Goal: Task Accomplishment & Management: Use online tool/utility

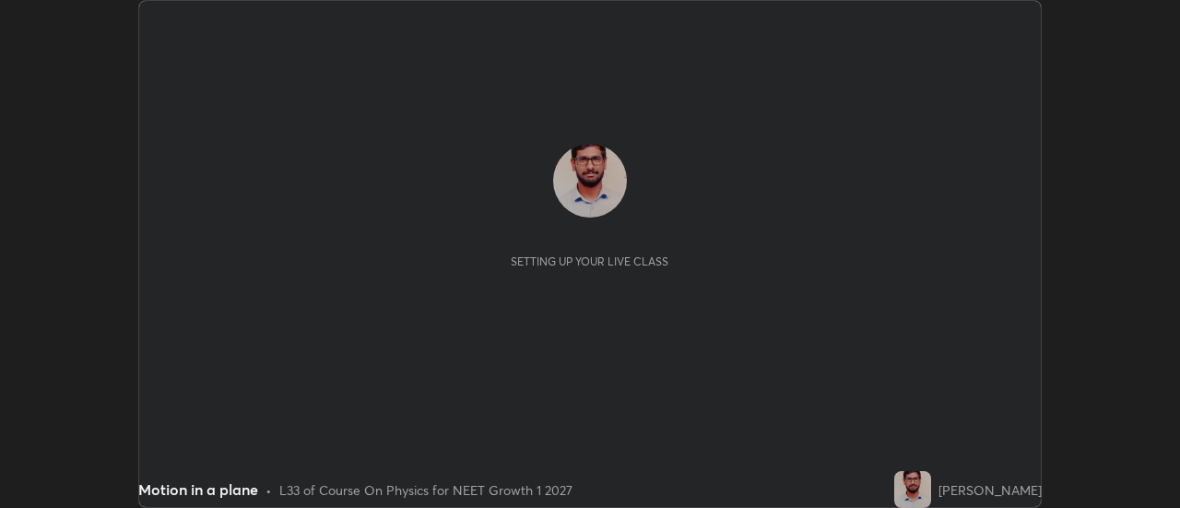
scroll to position [508, 1179]
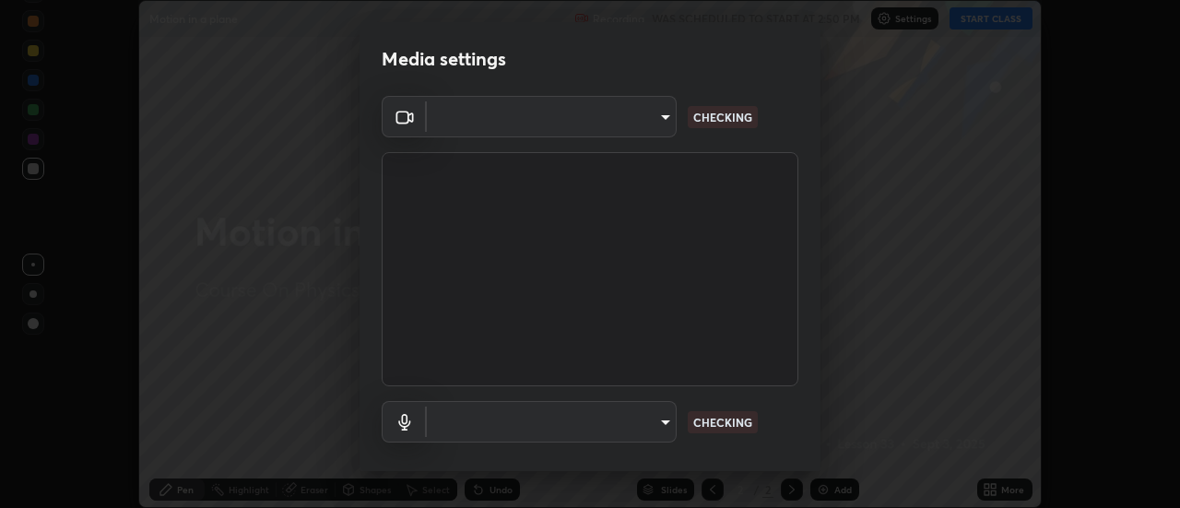
type input "488f195aeec122cb43e0740160e1882b082f3fdd4d4b6abd78f5297b28509510"
type input "default"
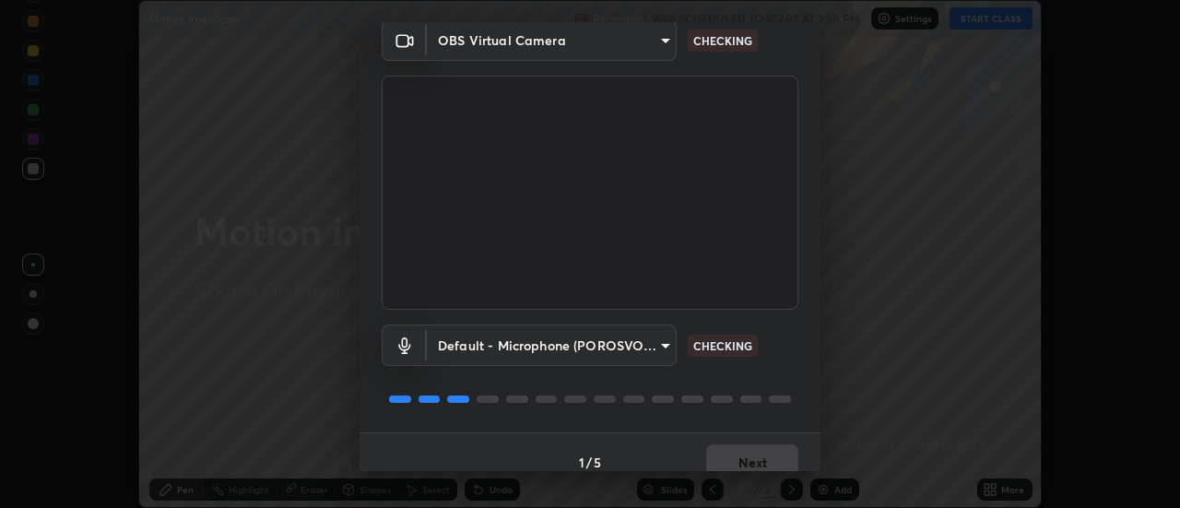
scroll to position [97, 0]
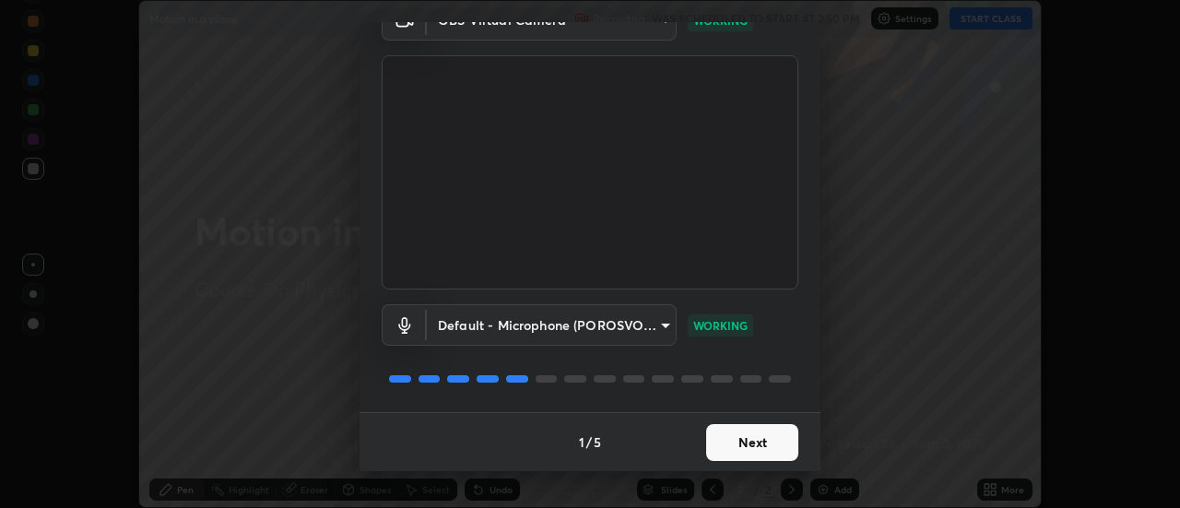
click at [749, 446] on button "Next" at bounding box center [752, 442] width 92 height 37
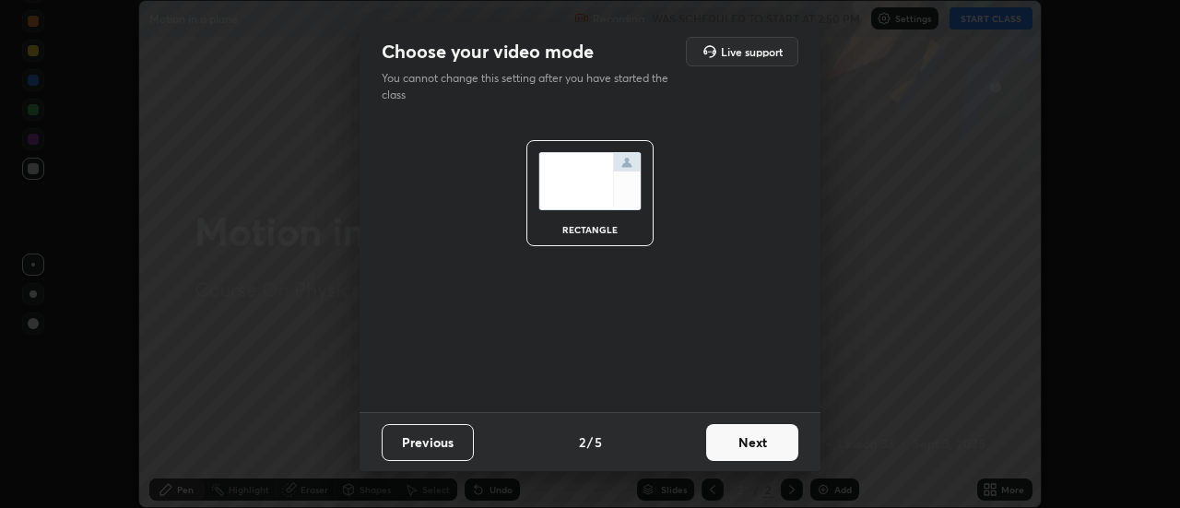
scroll to position [0, 0]
click at [758, 435] on button "Next" at bounding box center [752, 442] width 92 height 37
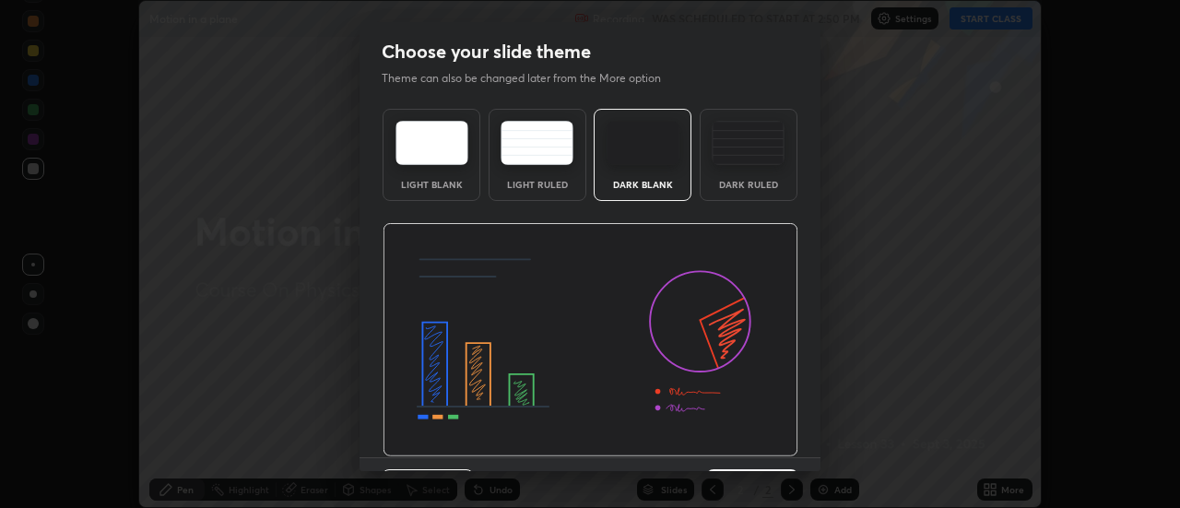
click at [757, 444] on img at bounding box center [591, 340] width 416 height 234
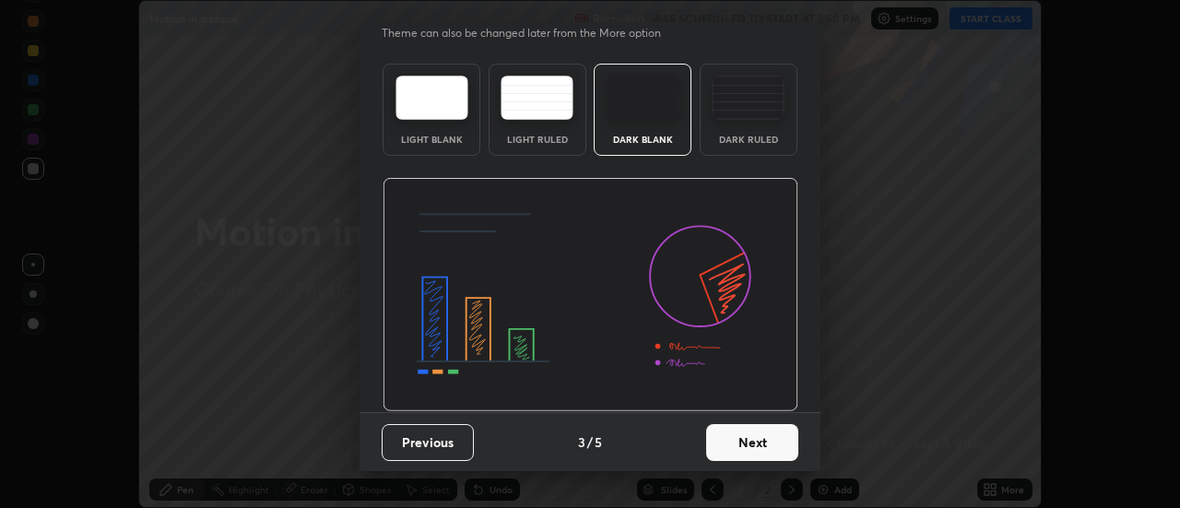
click at [743, 437] on button "Next" at bounding box center [752, 442] width 92 height 37
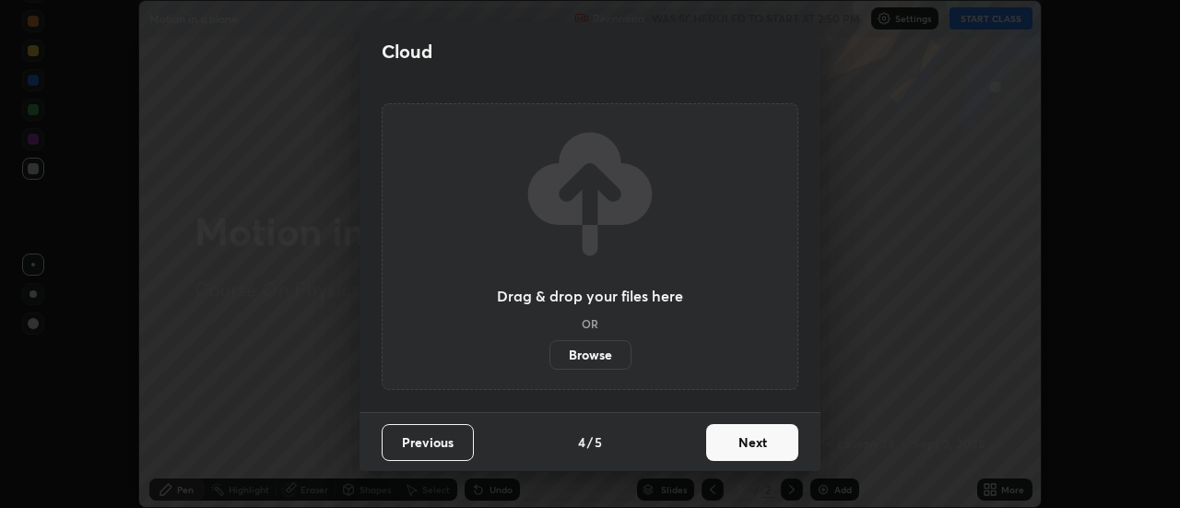
scroll to position [0, 0]
click at [750, 442] on button "Next" at bounding box center [752, 442] width 92 height 37
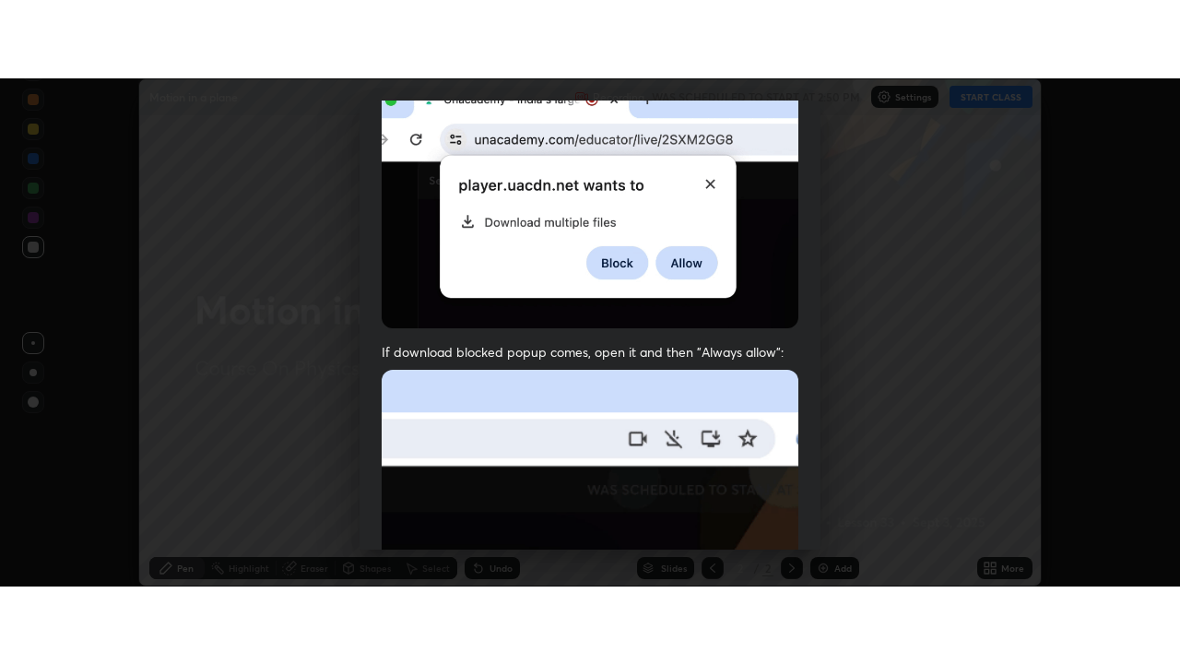
scroll to position [473, 0]
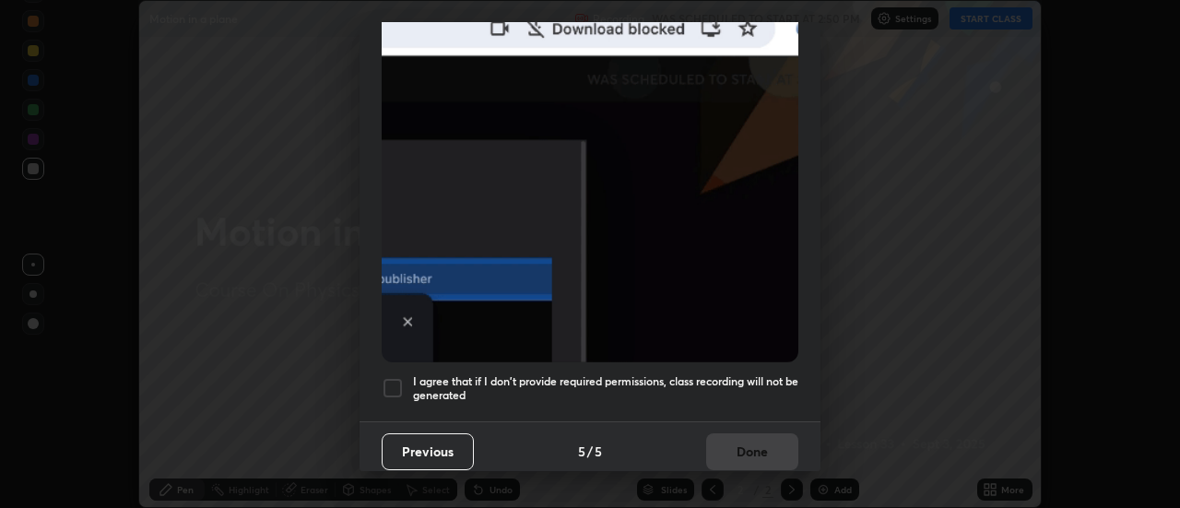
click at [397, 377] on div at bounding box center [393, 388] width 22 height 22
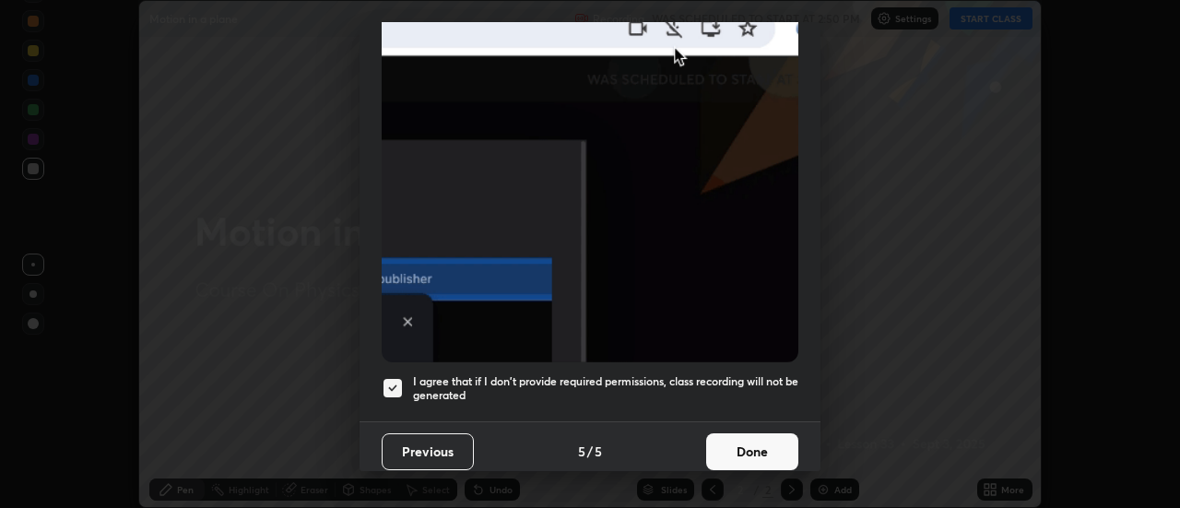
click at [763, 442] on button "Done" at bounding box center [752, 451] width 92 height 37
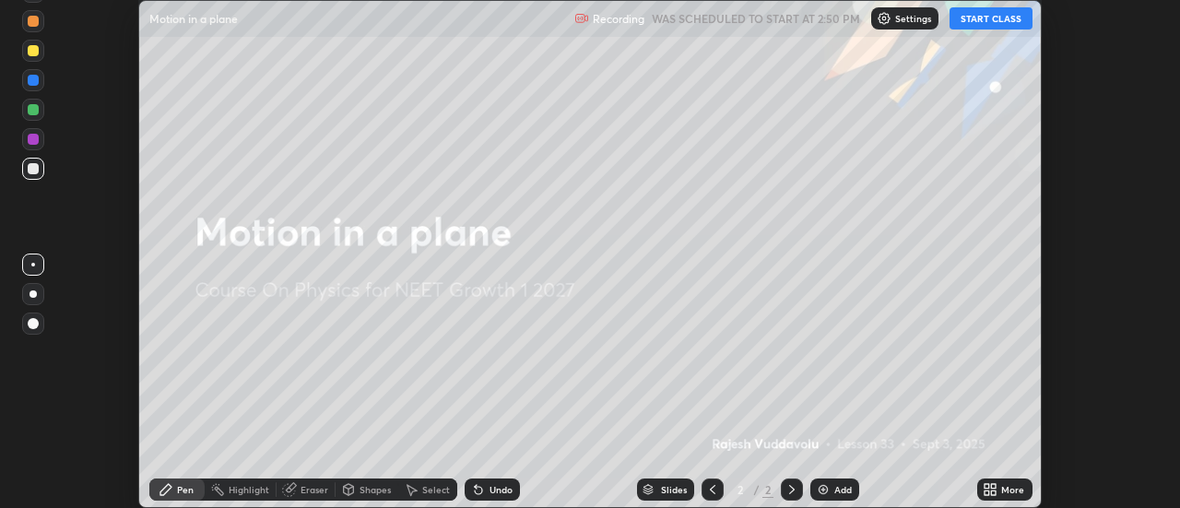
click at [997, 16] on button "START CLASS" at bounding box center [990, 18] width 83 height 22
click at [992, 489] on icon at bounding box center [990, 489] width 15 height 15
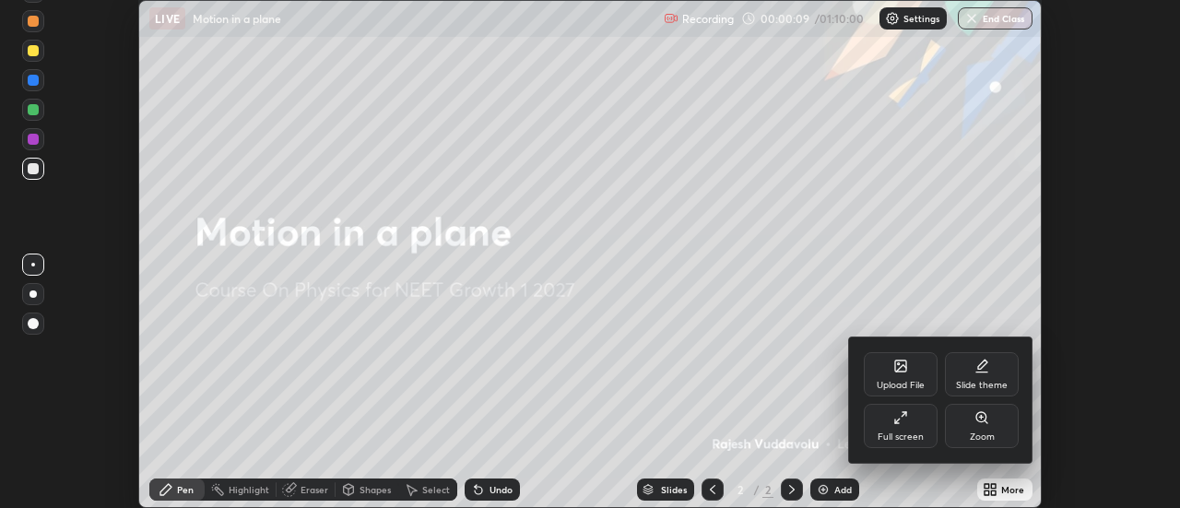
click at [906, 418] on icon at bounding box center [900, 417] width 15 height 15
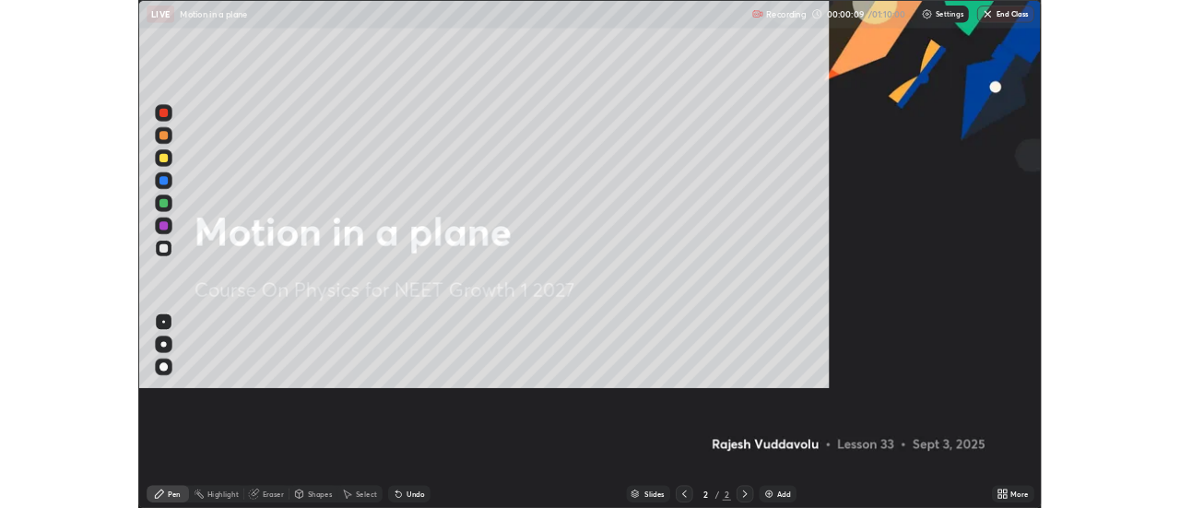
scroll to position [664, 1180]
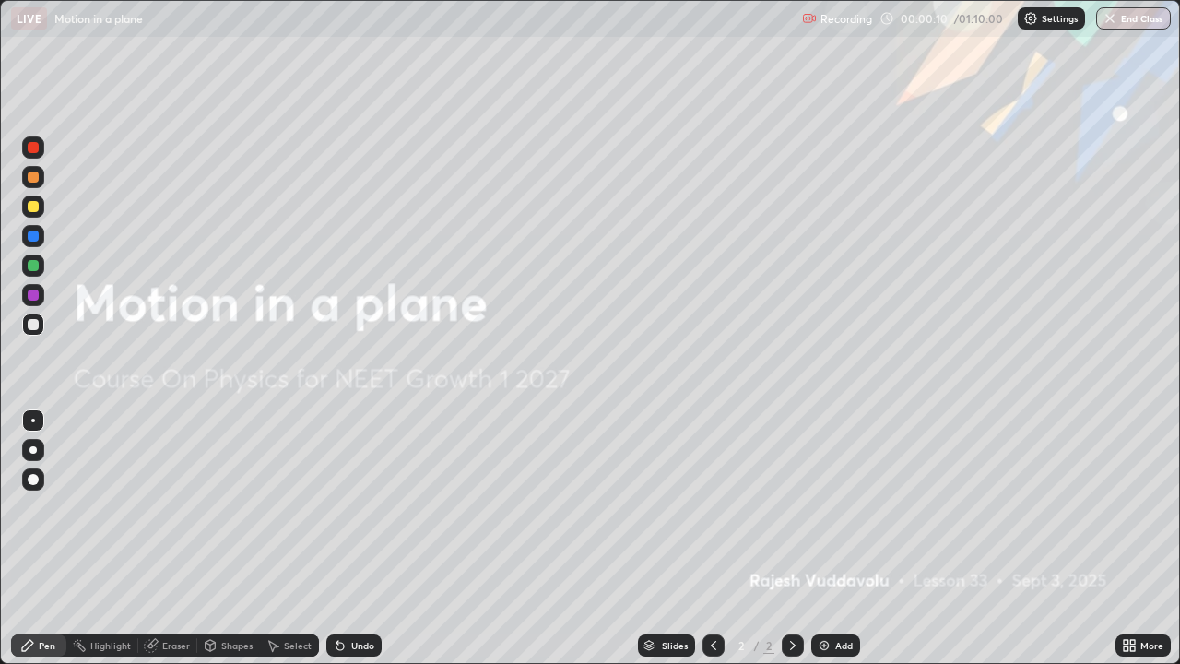
click at [835, 507] on div "Add" at bounding box center [844, 645] width 18 height 9
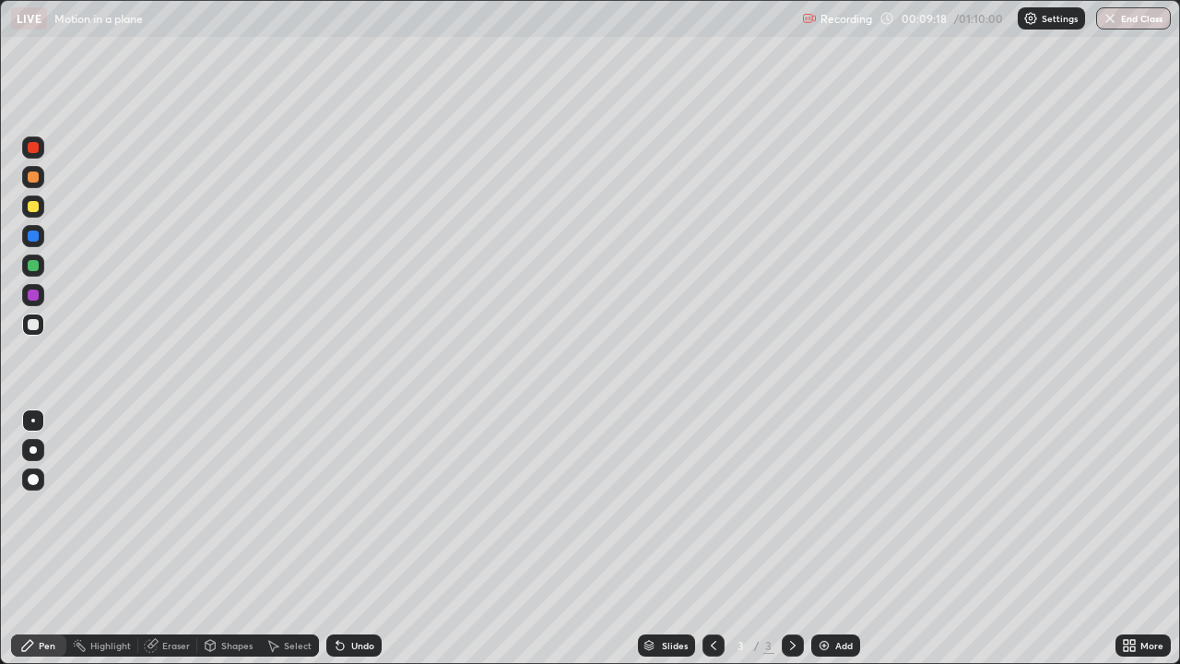
click at [294, 507] on div "Select" at bounding box center [298, 645] width 28 height 9
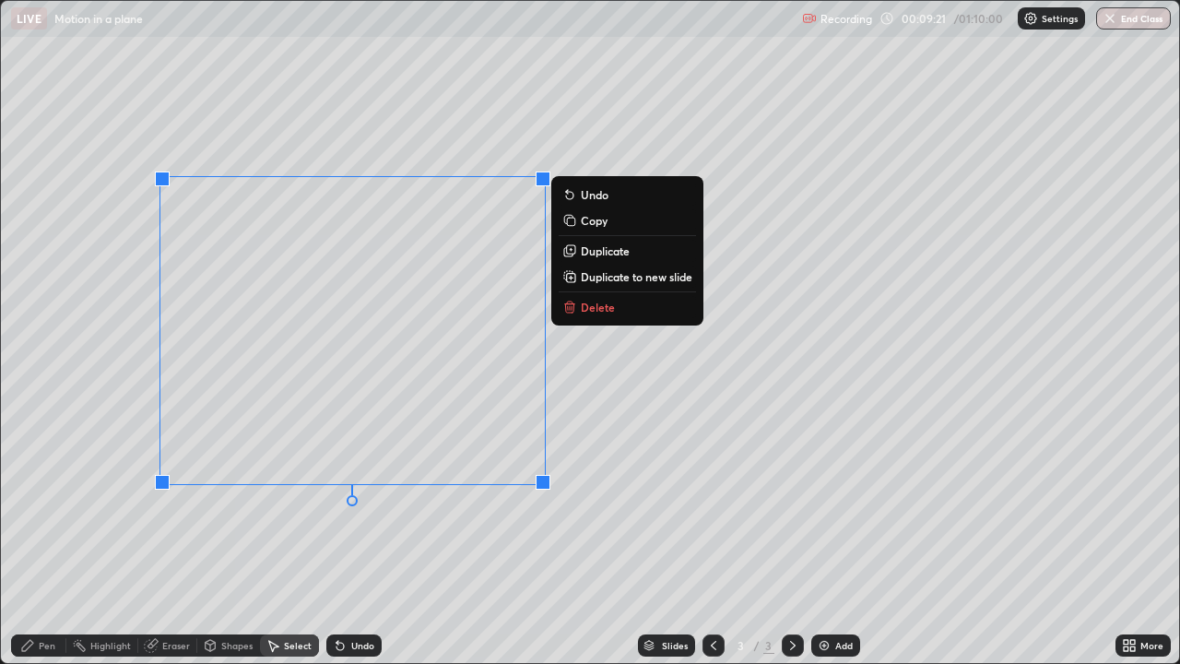
click at [607, 307] on p "Delete" at bounding box center [598, 307] width 34 height 15
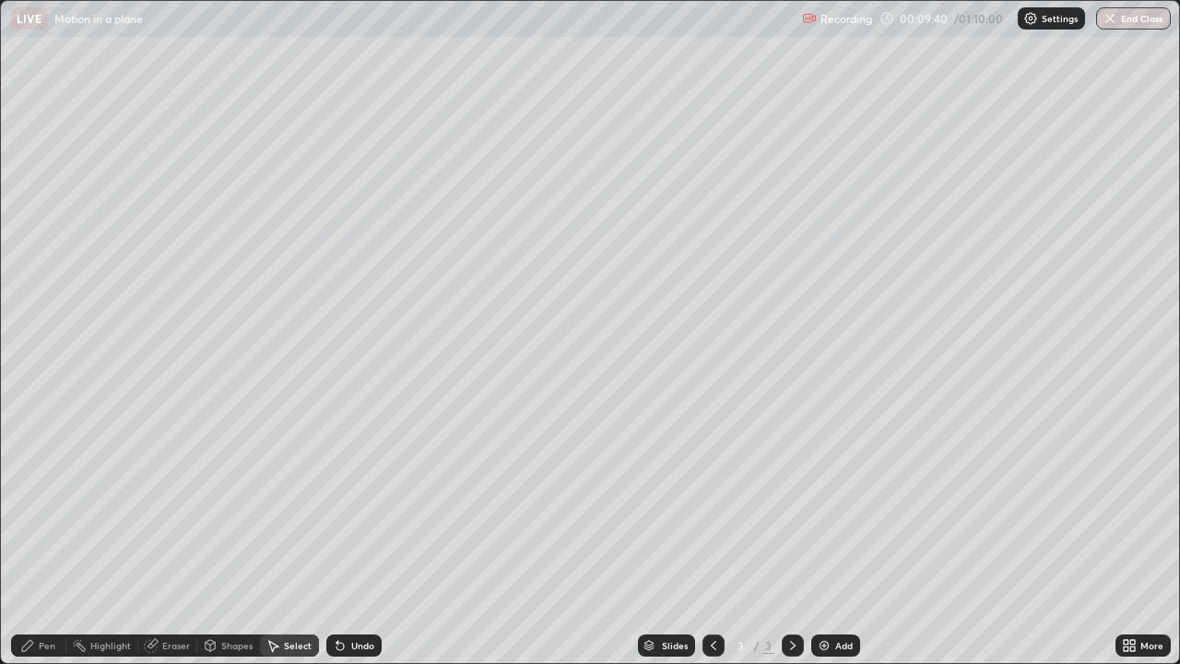
click at [41, 507] on div "Pen" at bounding box center [47, 645] width 17 height 9
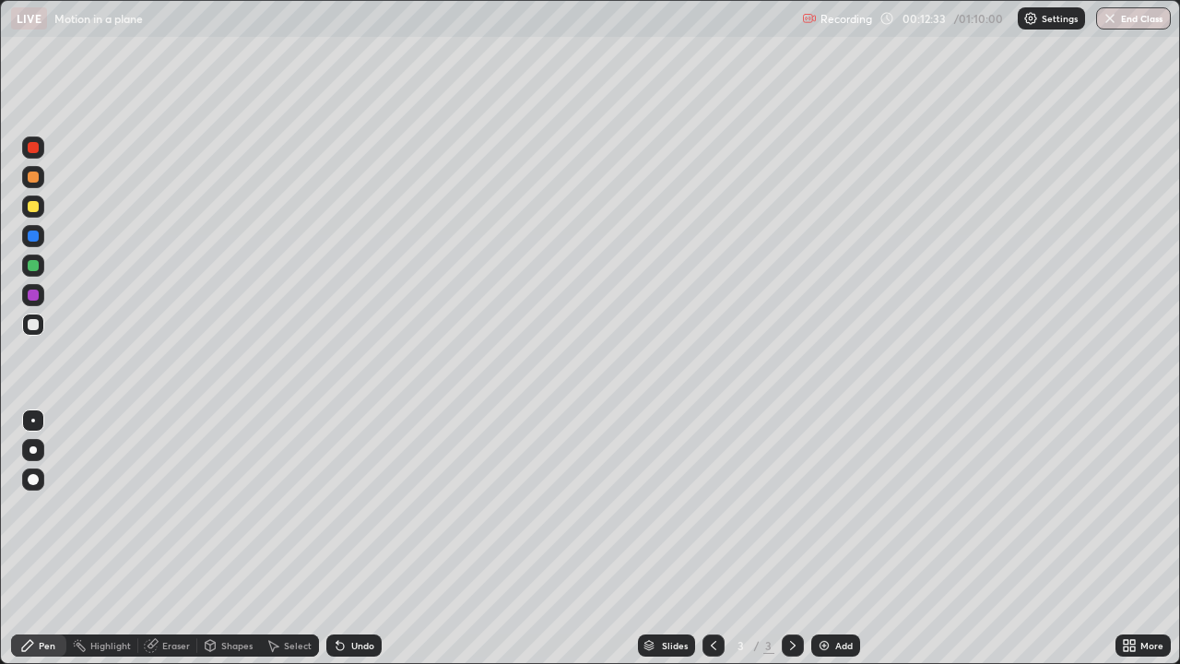
click at [176, 507] on div "Eraser" at bounding box center [176, 645] width 28 height 9
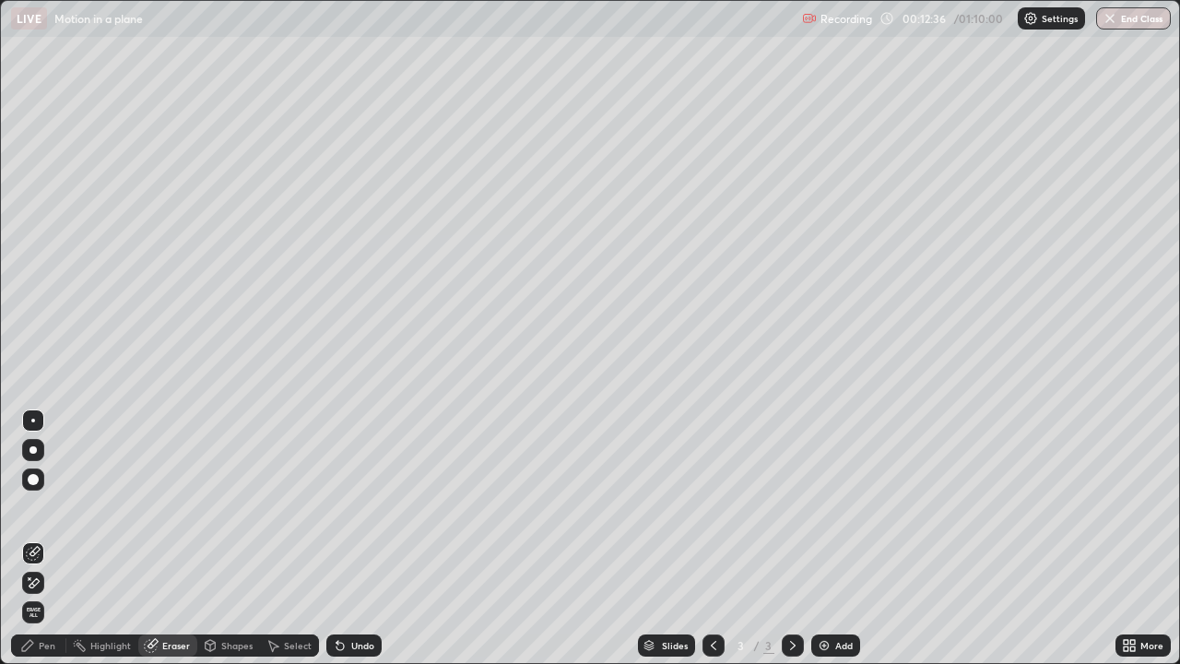
click at [45, 507] on div "Pen" at bounding box center [47, 645] width 17 height 9
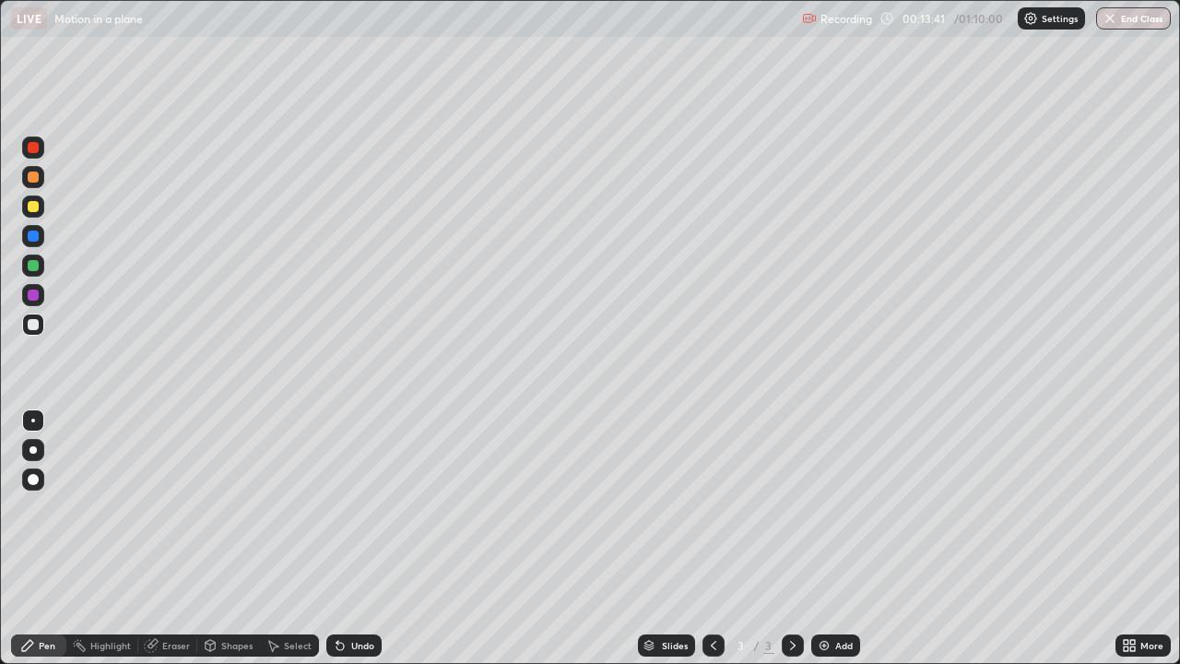
click at [356, 507] on div "Undo" at bounding box center [362, 645] width 23 height 9
click at [357, 507] on div "Undo" at bounding box center [362, 645] width 23 height 9
click at [360, 507] on div "Undo" at bounding box center [362, 645] width 23 height 9
click at [360, 507] on div "Undo" at bounding box center [353, 645] width 55 height 22
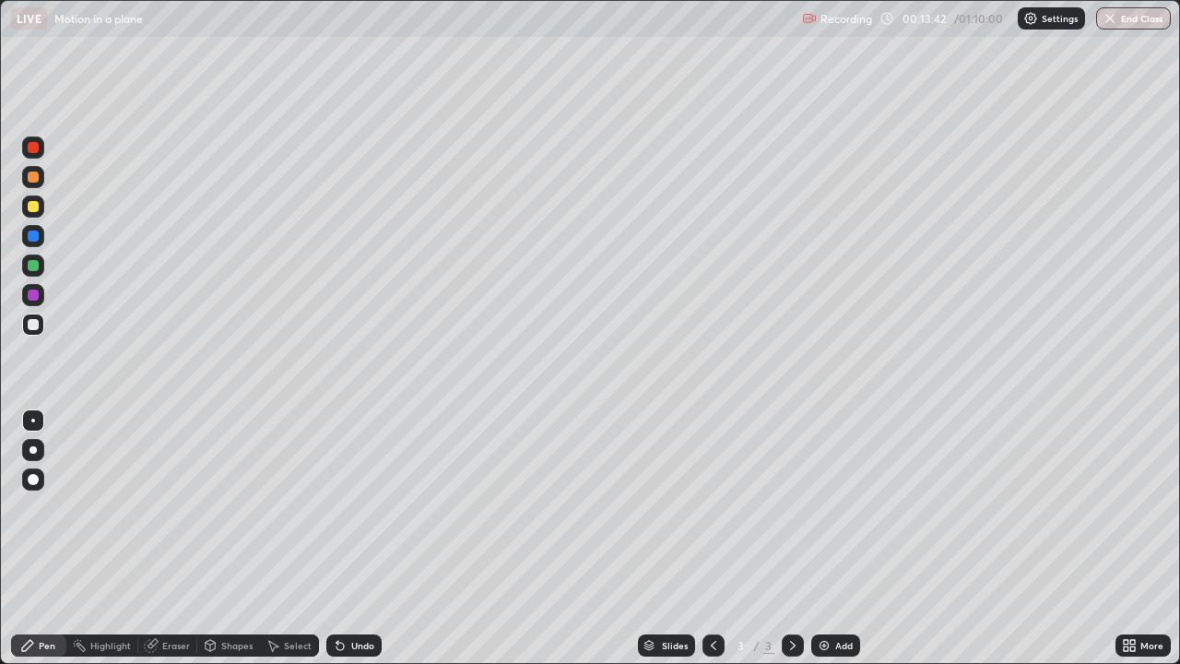
click at [361, 507] on div "Undo" at bounding box center [362, 645] width 23 height 9
click at [360, 507] on div "Undo" at bounding box center [362, 645] width 23 height 9
click at [361, 507] on div "Undo" at bounding box center [362, 645] width 23 height 9
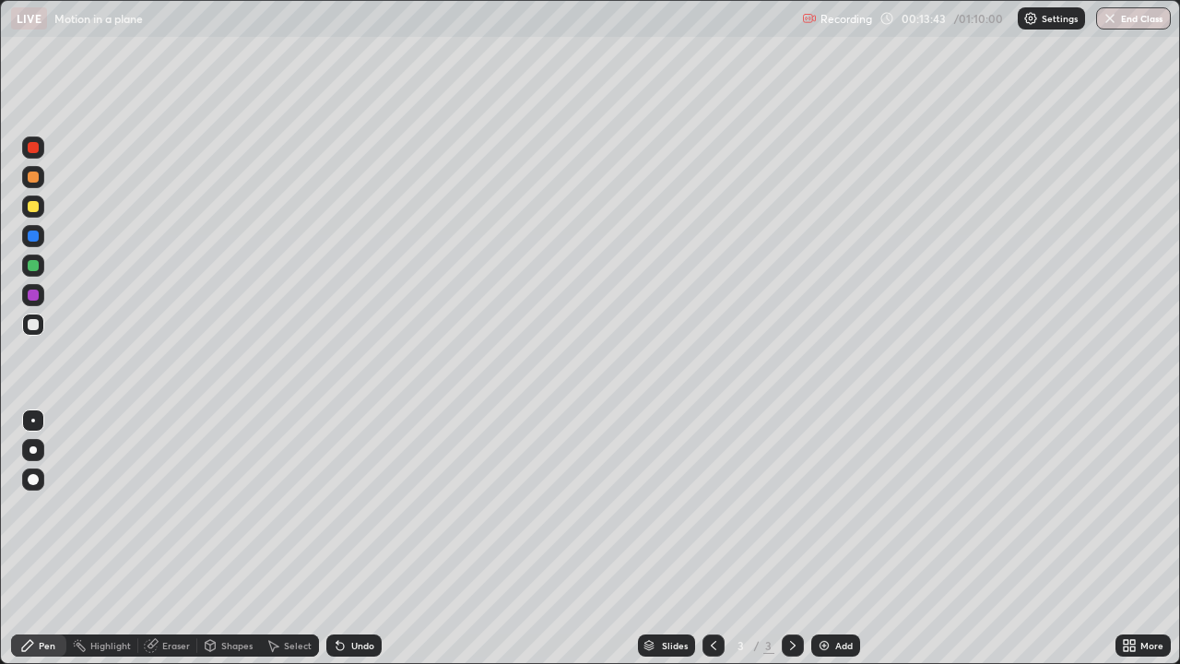
click at [360, 507] on div "Undo" at bounding box center [362, 645] width 23 height 9
click at [361, 507] on div "Undo" at bounding box center [362, 645] width 23 height 9
click at [172, 507] on div "Eraser" at bounding box center [176, 645] width 28 height 9
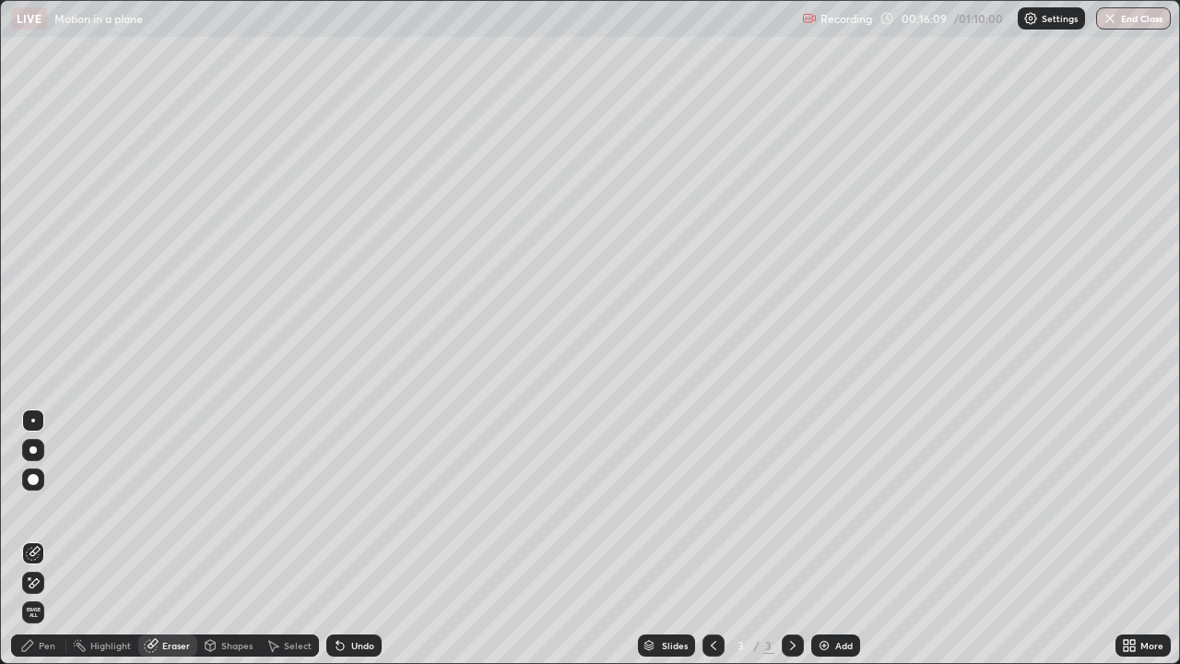
click at [55, 507] on div "Pen" at bounding box center [38, 645] width 55 height 22
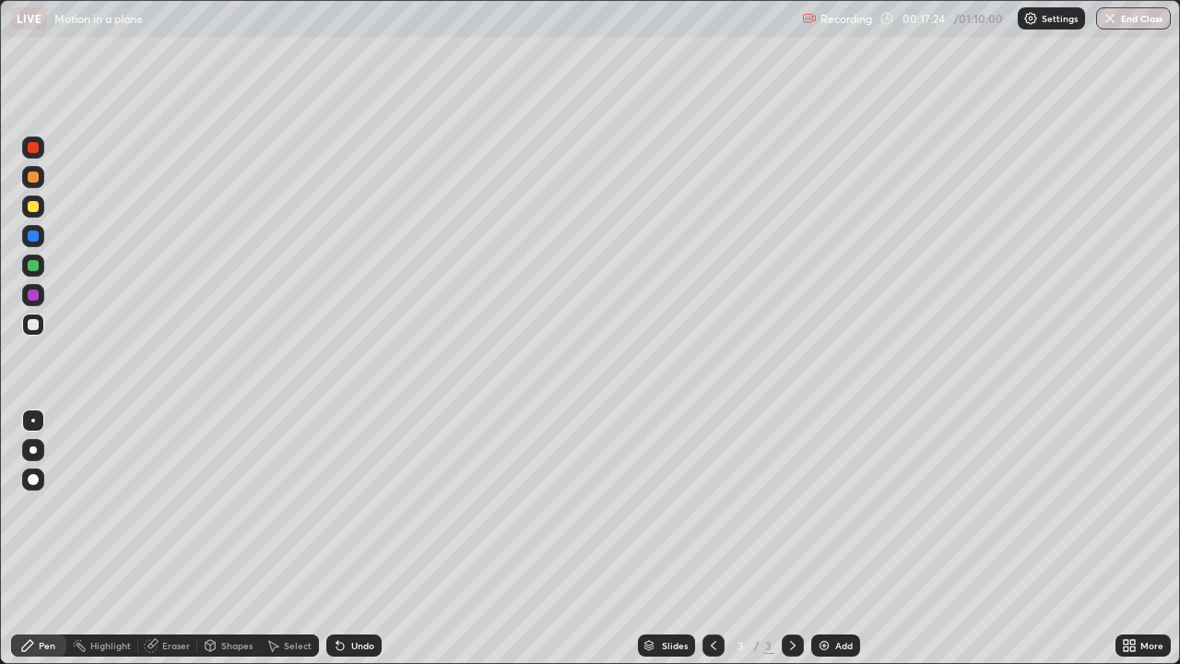
click at [291, 507] on div "Select" at bounding box center [298, 645] width 28 height 9
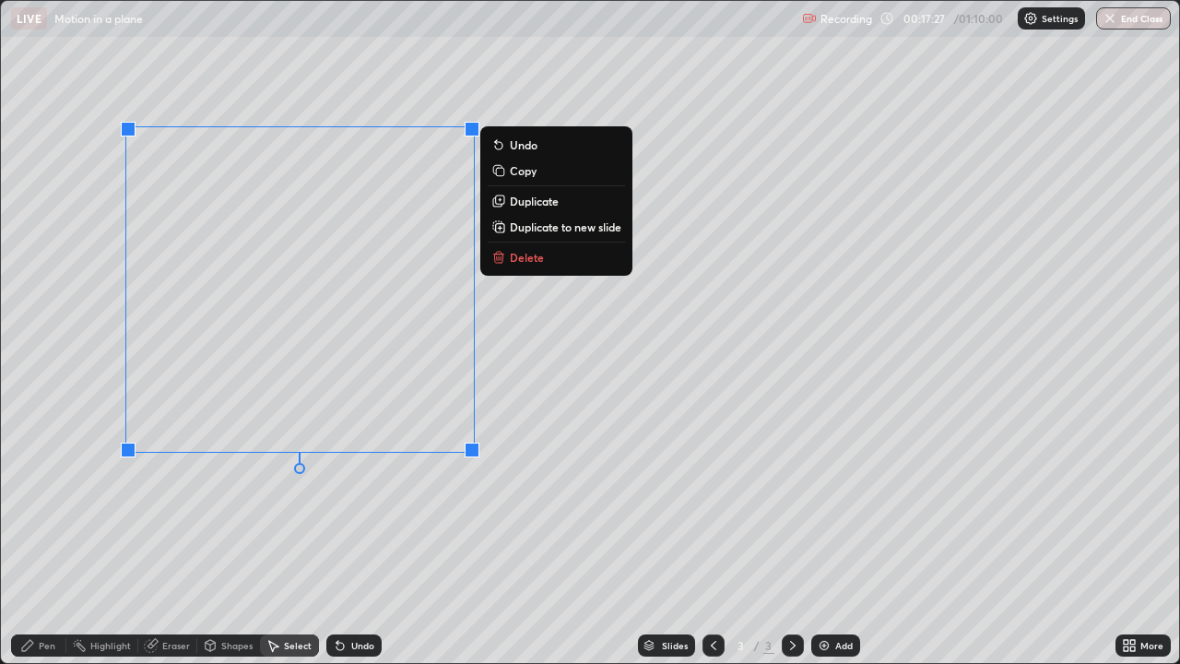
click at [535, 262] on p "Delete" at bounding box center [527, 257] width 34 height 15
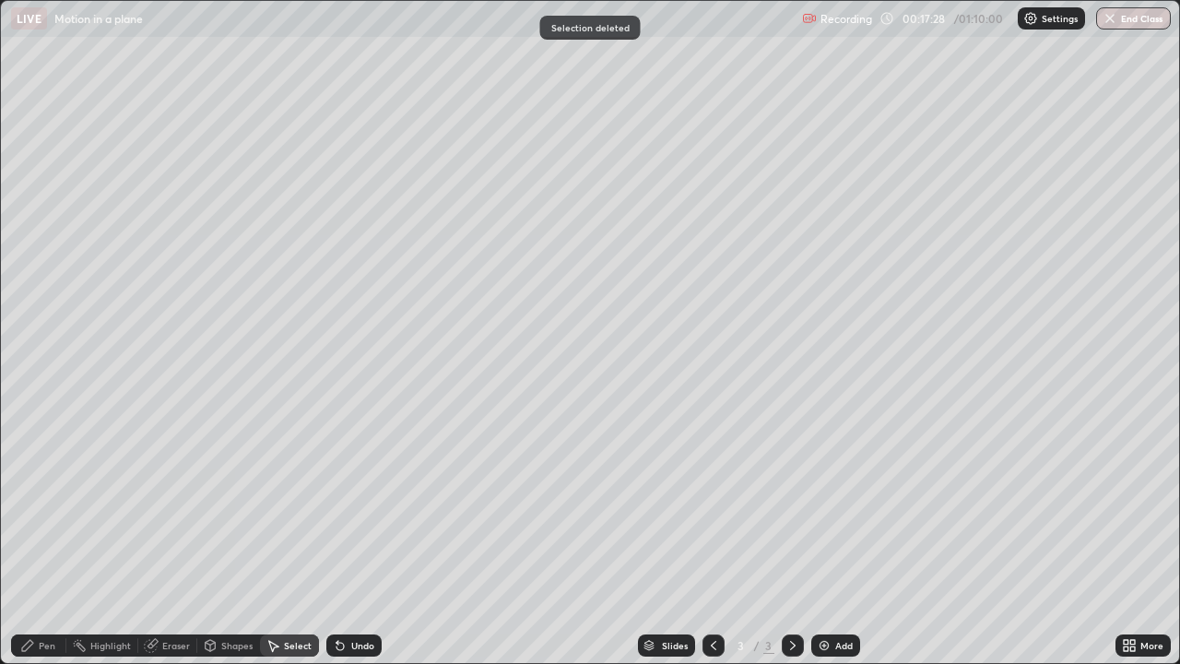
click at [48, 507] on div "Pen" at bounding box center [47, 645] width 17 height 9
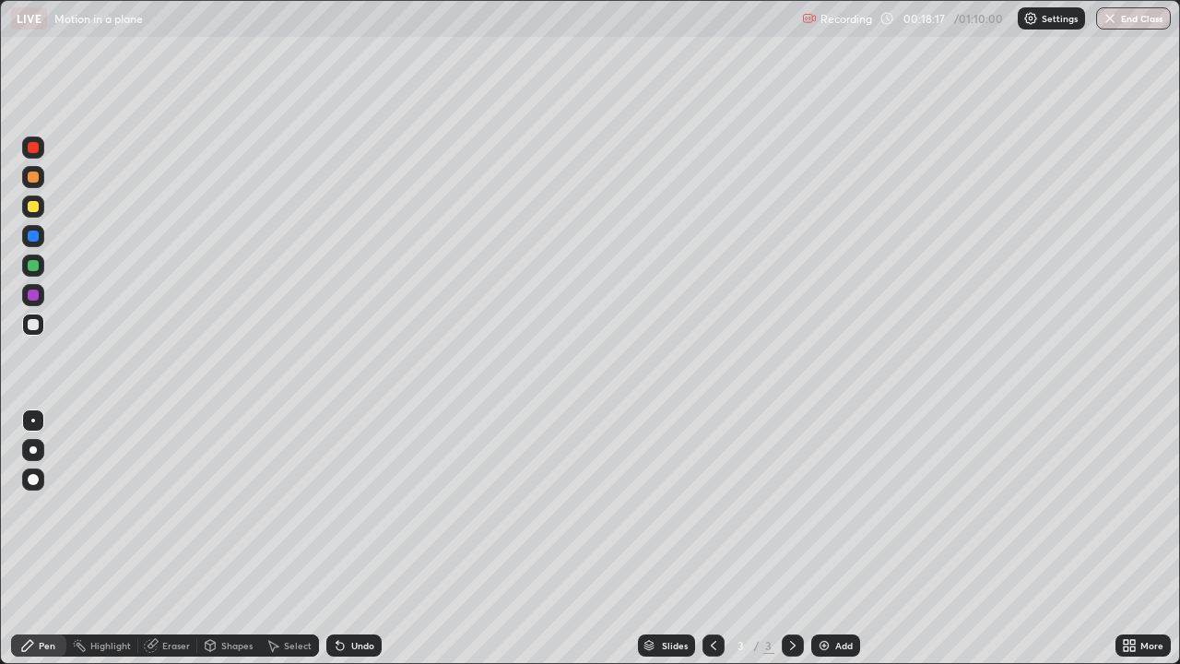
click at [171, 507] on div "Eraser" at bounding box center [176, 645] width 28 height 9
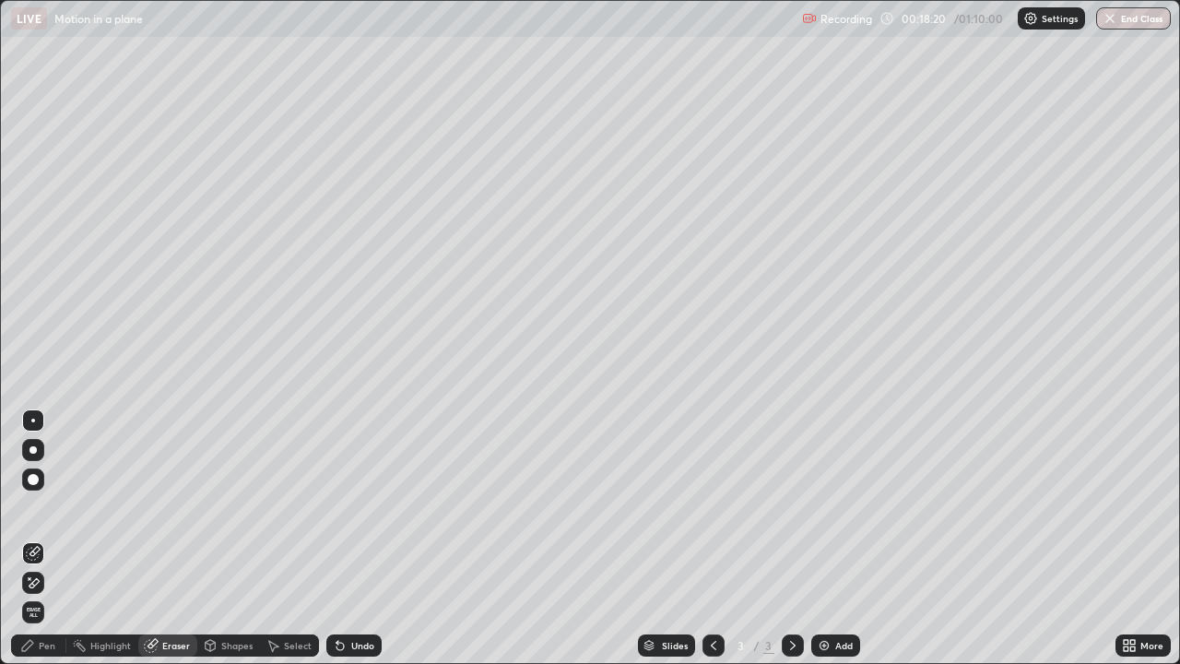
click at [45, 507] on div "Pen" at bounding box center [47, 645] width 17 height 9
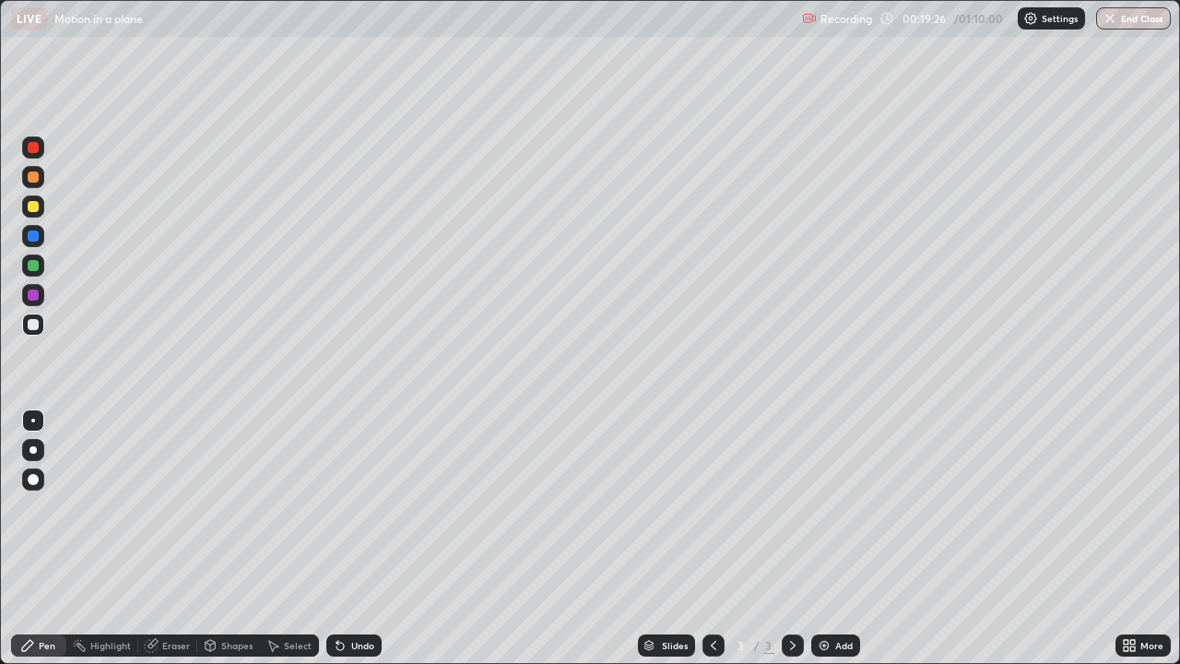
click at [169, 507] on div "Eraser" at bounding box center [176, 645] width 28 height 9
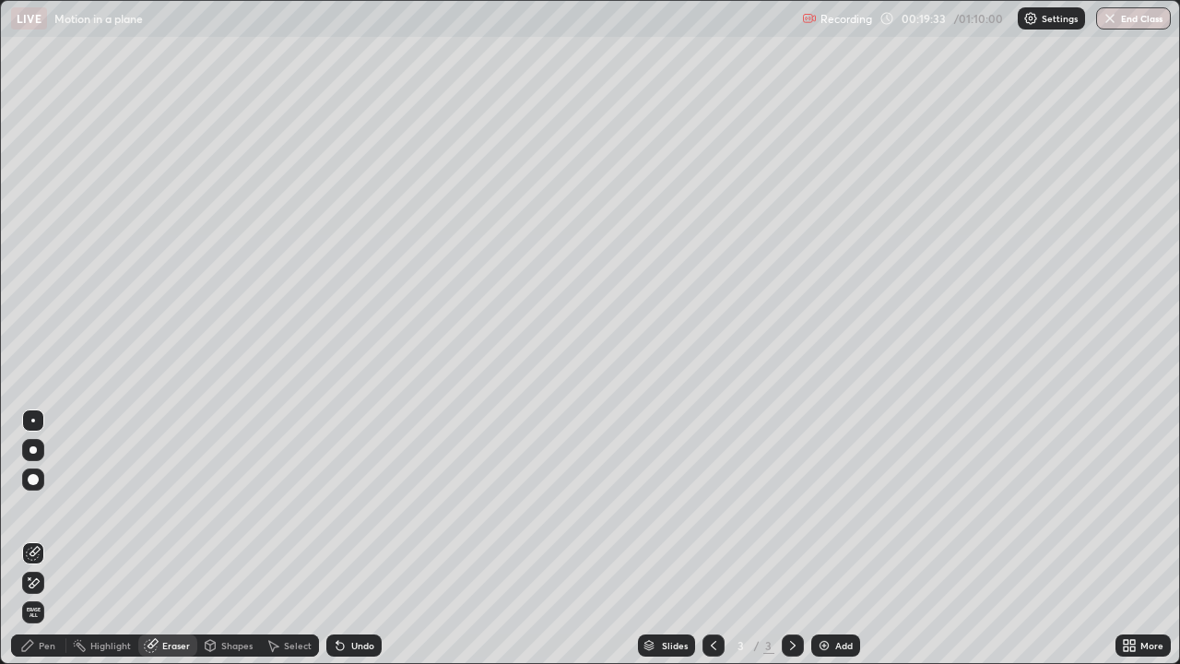
click at [48, 507] on div "Pen" at bounding box center [47, 645] width 17 height 9
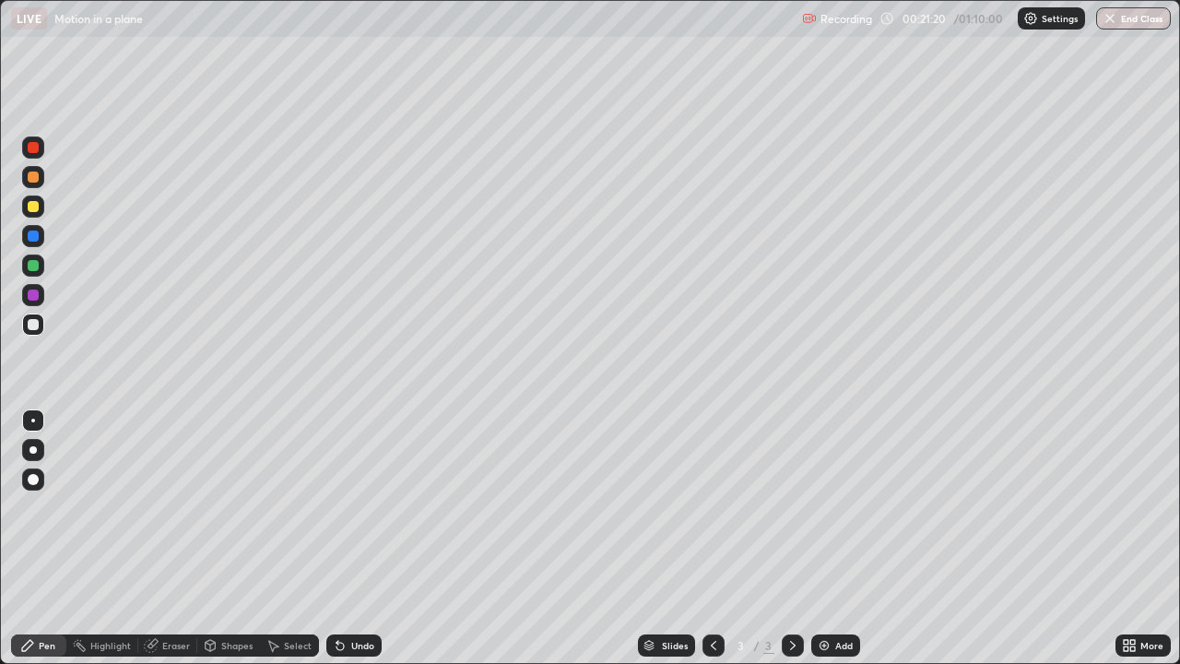
click at [362, 507] on div "Undo" at bounding box center [353, 645] width 55 height 22
click at [171, 507] on div "Eraser" at bounding box center [176, 645] width 28 height 9
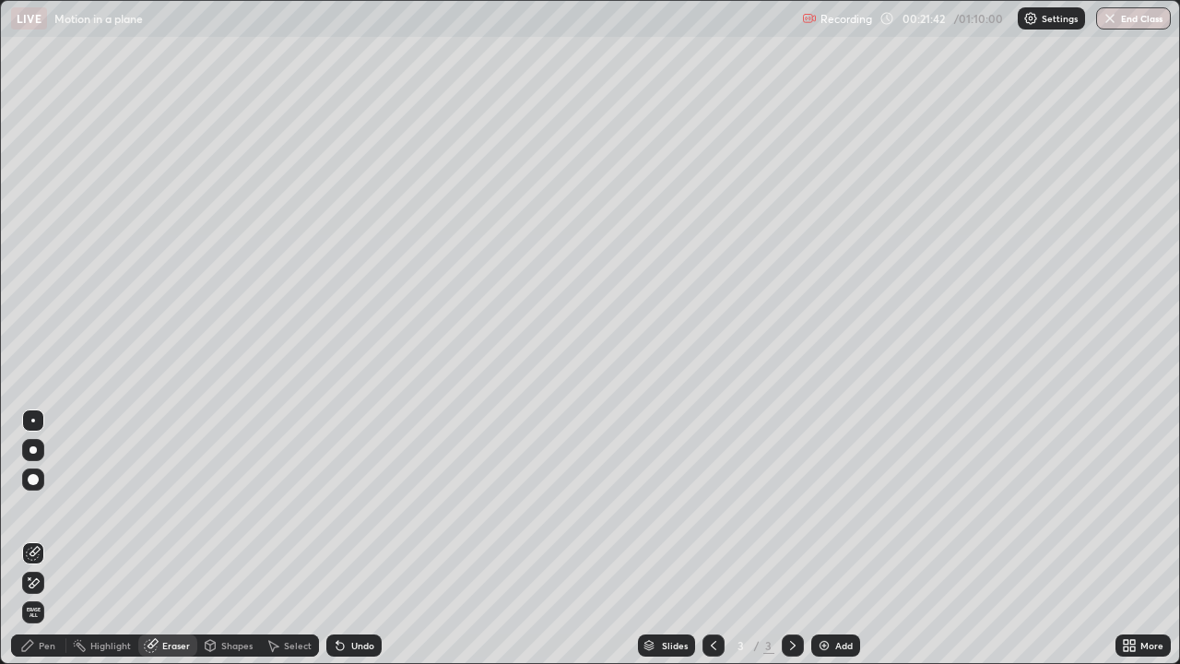
click at [49, 507] on div "Pen" at bounding box center [38, 645] width 55 height 22
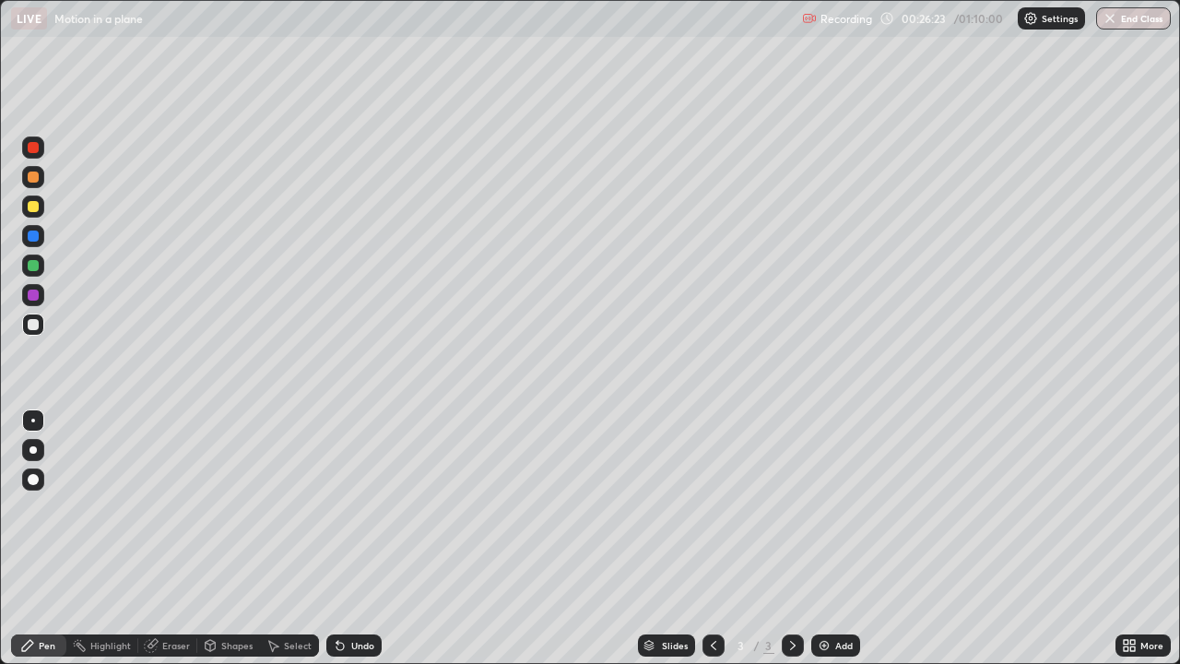
click at [281, 507] on div "Select" at bounding box center [289, 645] width 59 height 22
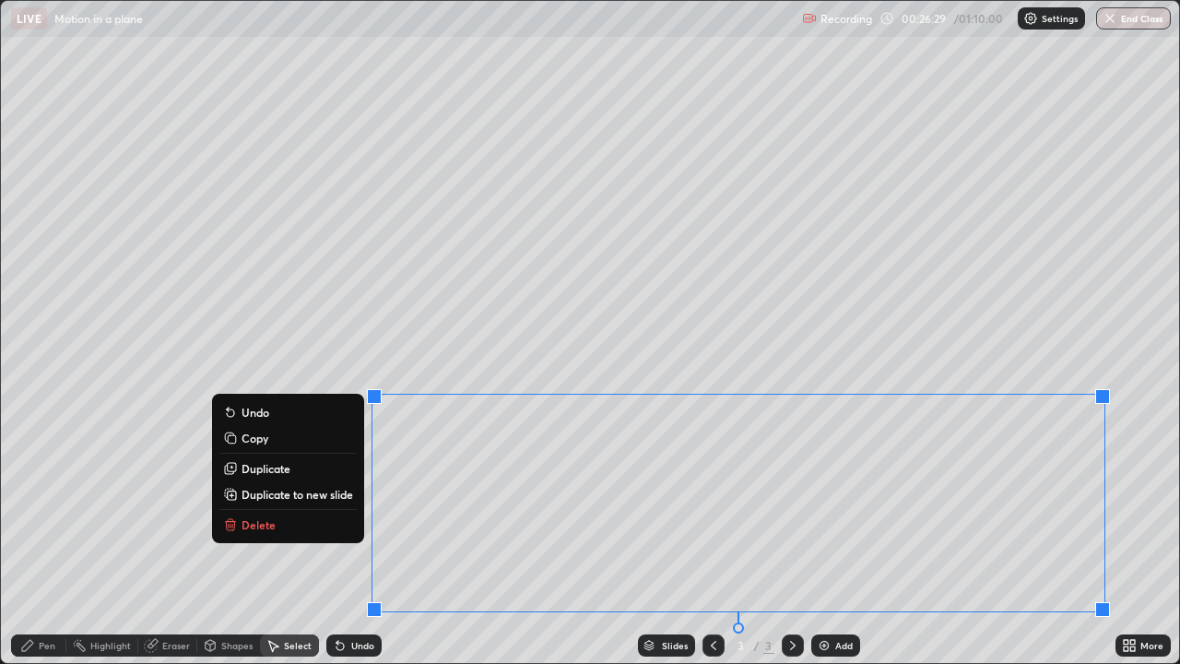
click at [261, 507] on p "Delete" at bounding box center [259, 524] width 34 height 15
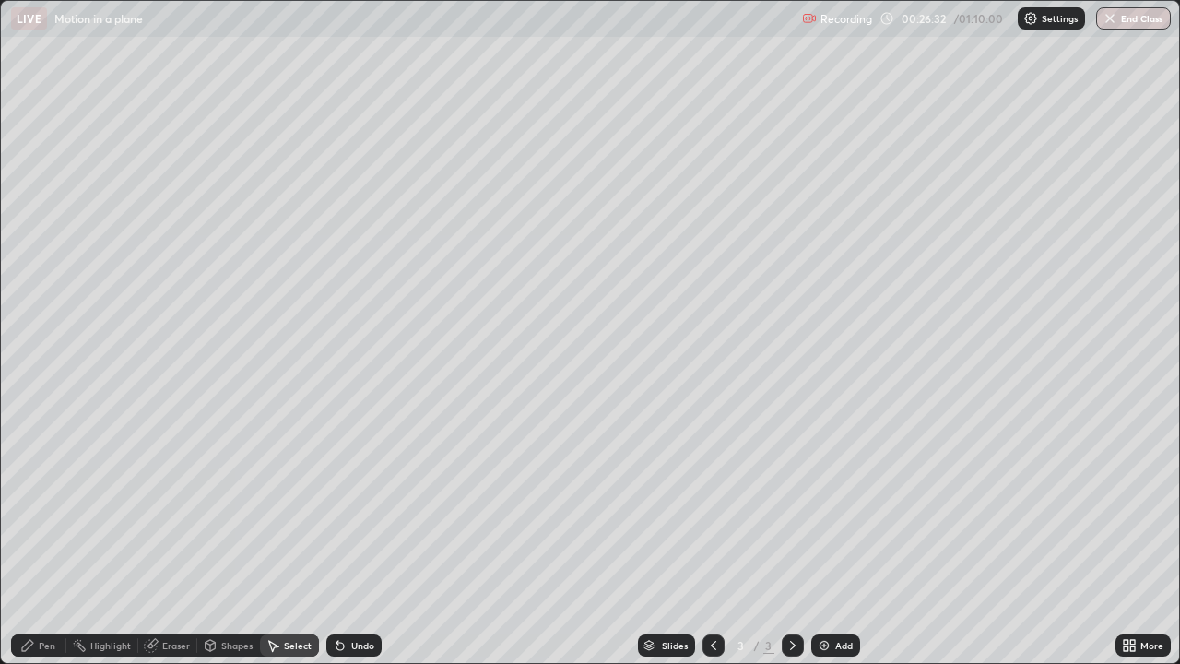
click at [171, 507] on div "Eraser" at bounding box center [176, 645] width 28 height 9
click at [48, 507] on div "Pen" at bounding box center [47, 645] width 17 height 9
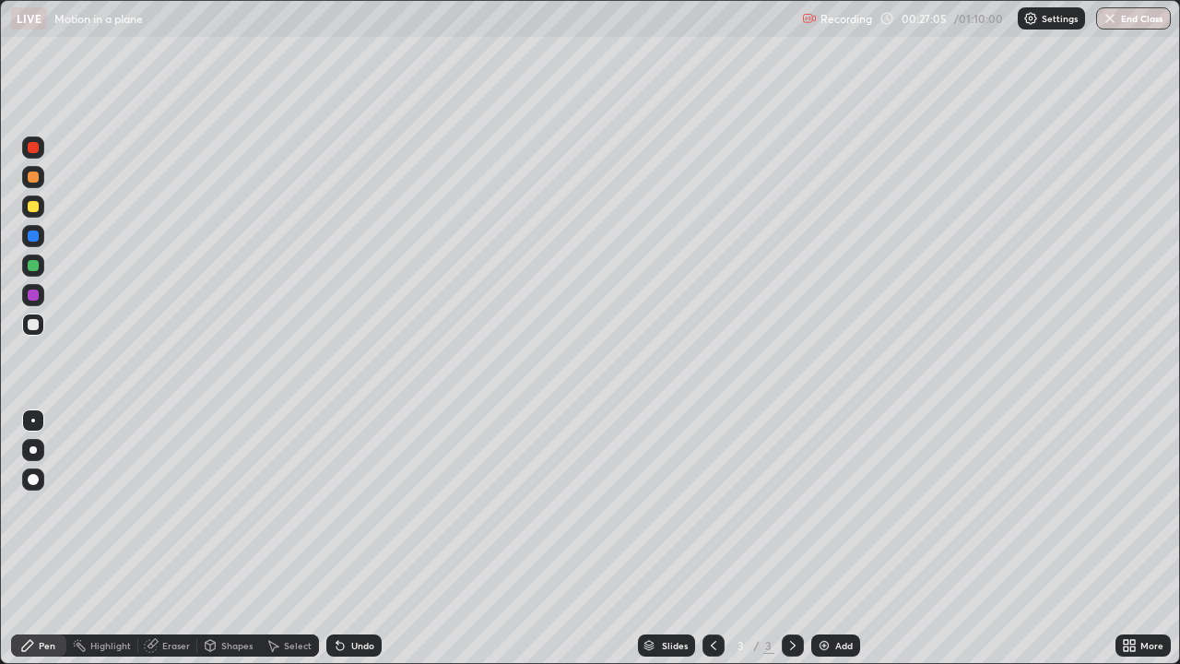
click at [33, 207] on div at bounding box center [33, 206] width 11 height 11
click at [365, 507] on div "Undo" at bounding box center [362, 645] width 23 height 9
click at [363, 507] on div "Undo" at bounding box center [362, 645] width 23 height 9
click at [366, 507] on div "Undo" at bounding box center [362, 645] width 23 height 9
click at [277, 507] on icon at bounding box center [272, 645] width 15 height 15
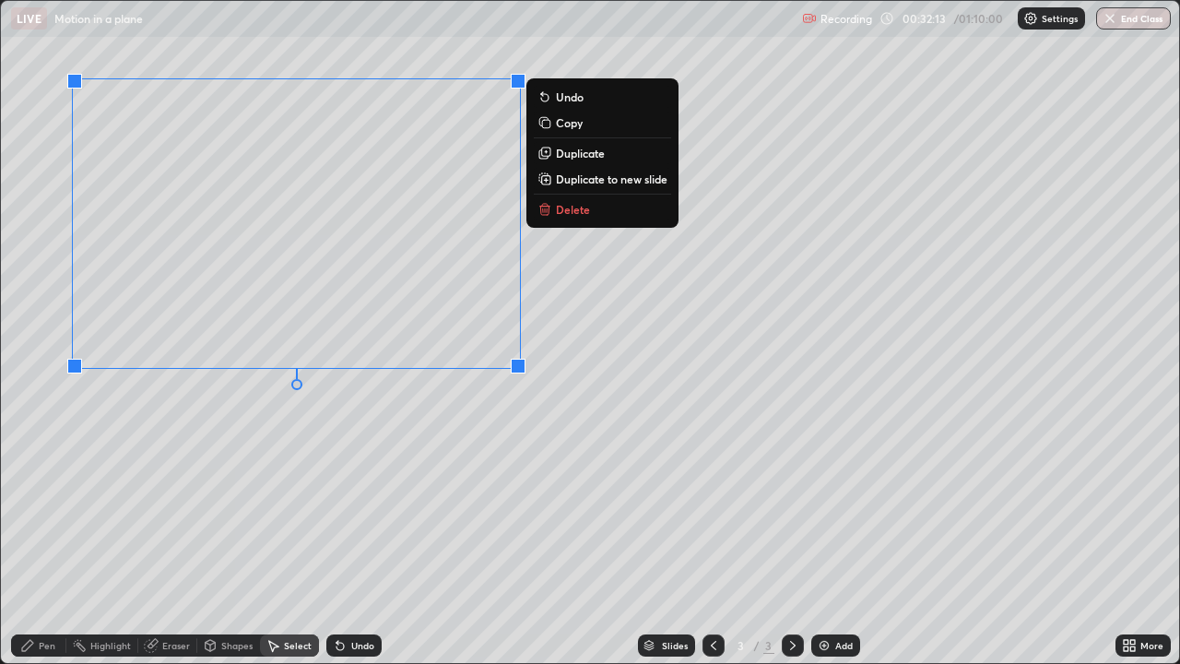
click at [574, 215] on p "Delete" at bounding box center [573, 209] width 34 height 15
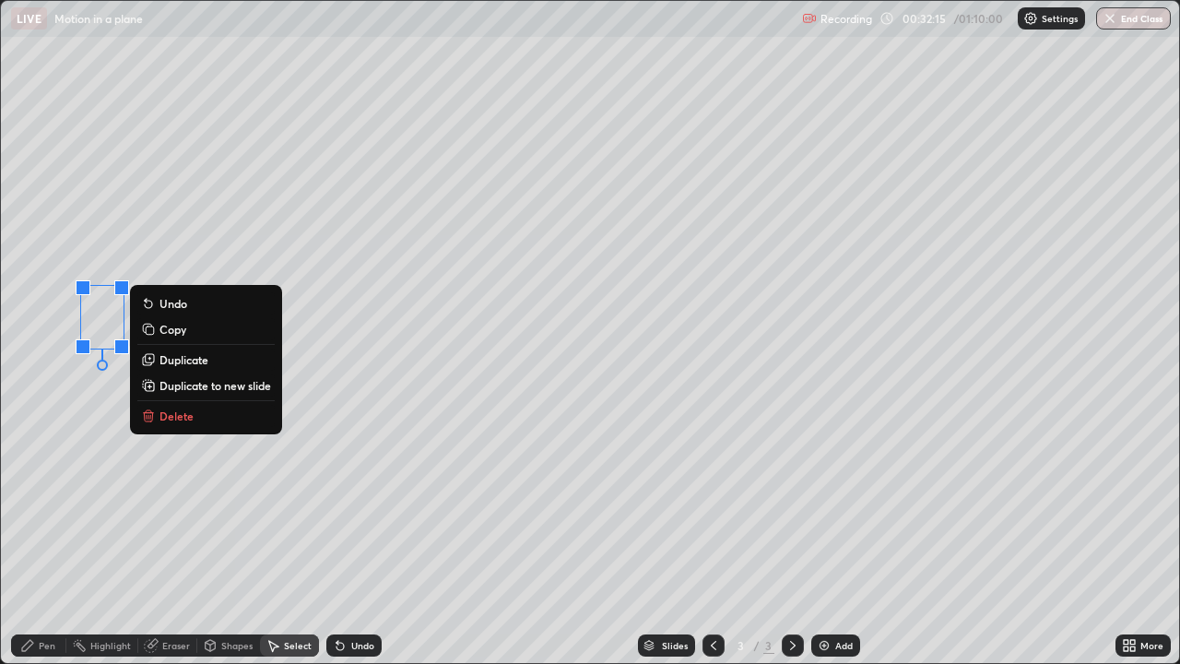
click at [177, 408] on p "Delete" at bounding box center [176, 415] width 34 height 15
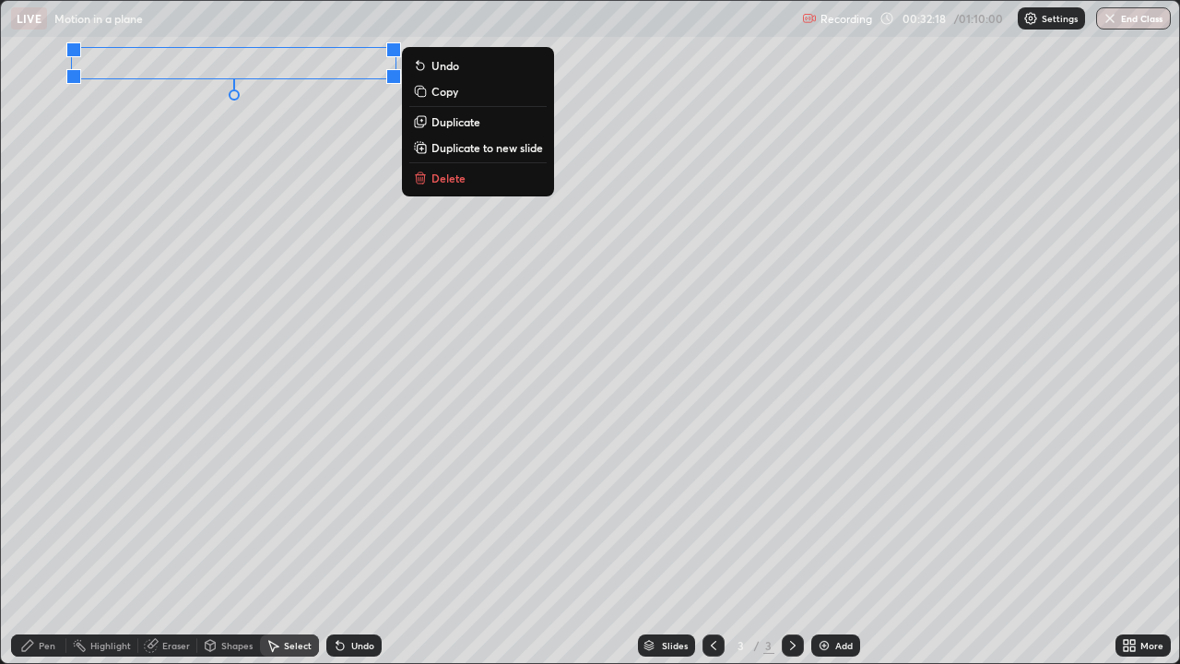
click at [466, 184] on button "Delete" at bounding box center [477, 178] width 137 height 22
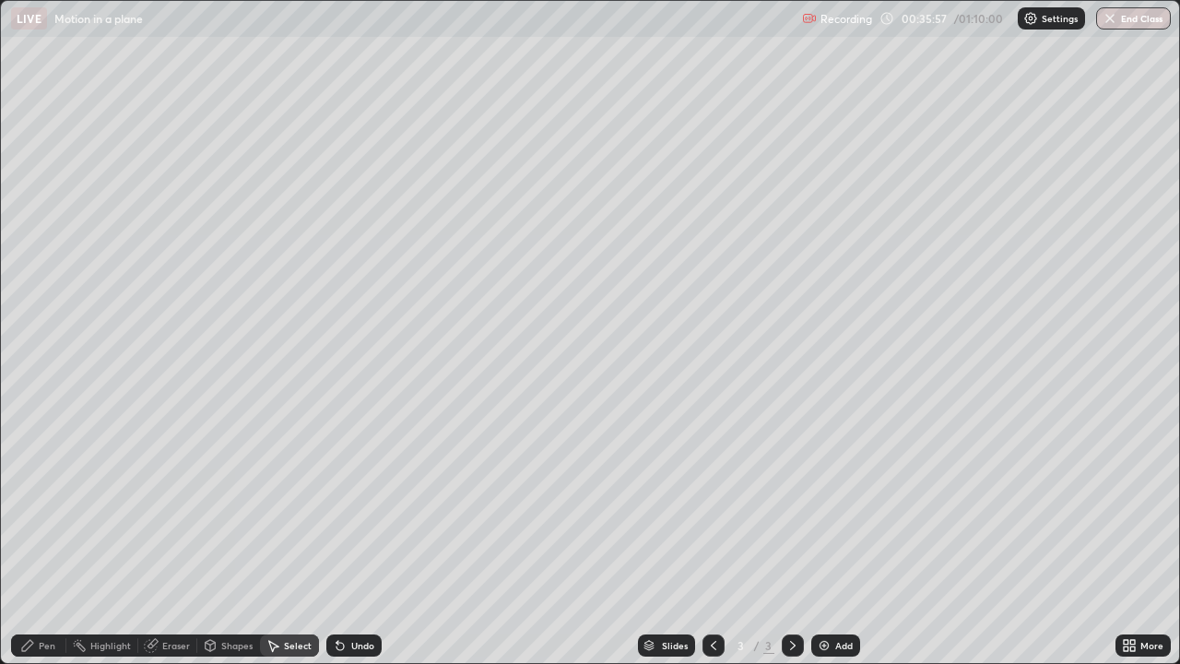
click at [40, 119] on div "Erase all" at bounding box center [33, 332] width 44 height 590
click at [37, 125] on div "Erase all" at bounding box center [33, 332] width 44 height 590
click at [58, 507] on div "Pen" at bounding box center [38, 645] width 55 height 22
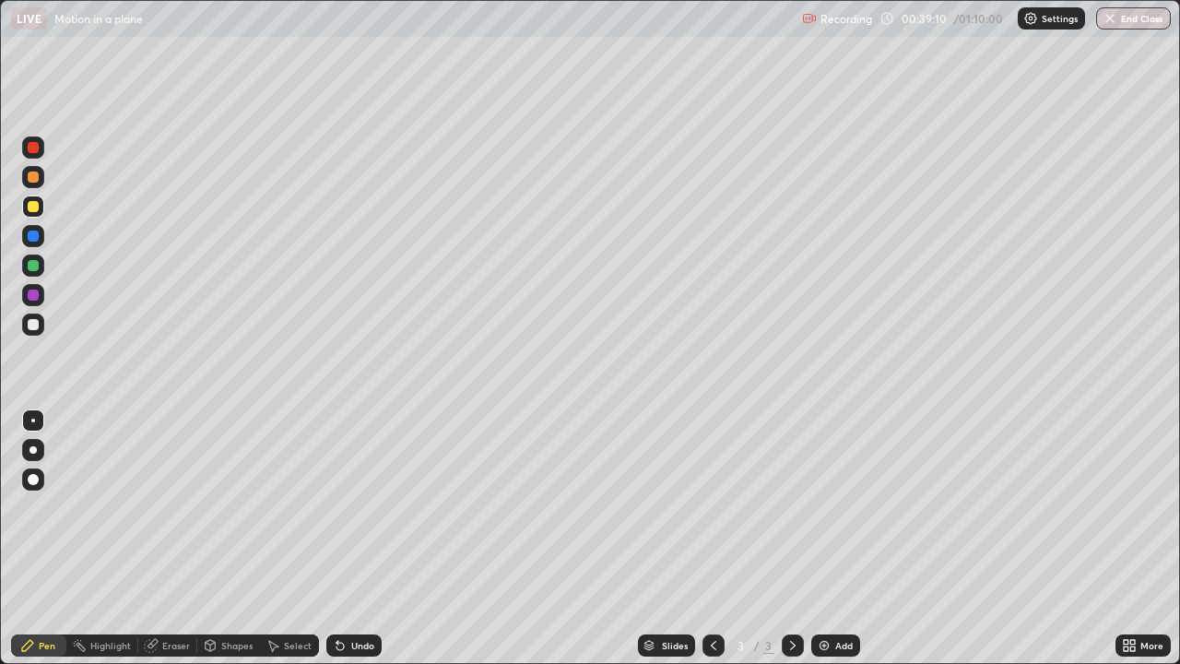
click at [290, 507] on div "Select" at bounding box center [289, 645] width 59 height 22
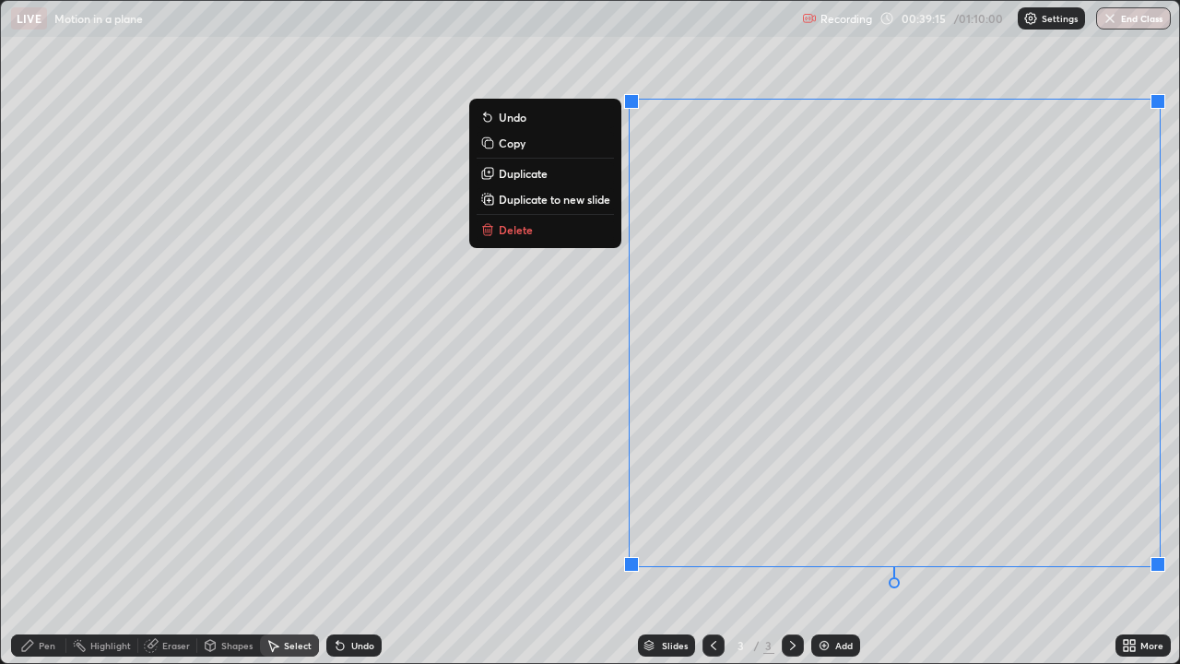
click at [525, 224] on p "Delete" at bounding box center [516, 229] width 34 height 15
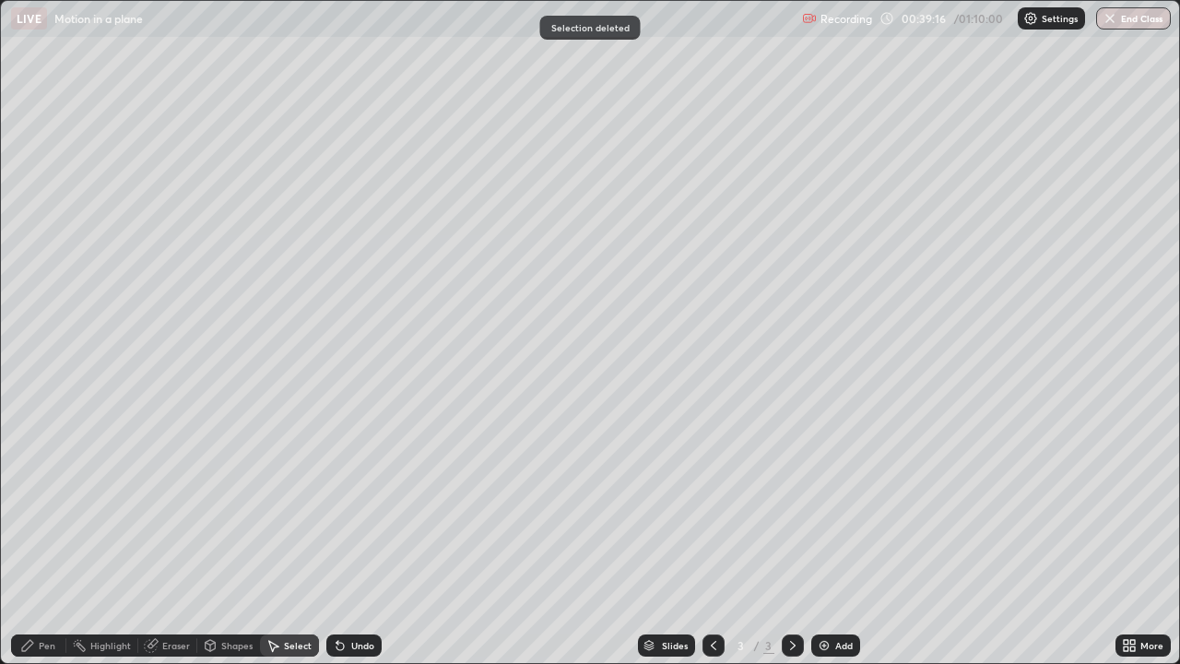
click at [51, 507] on div "Pen" at bounding box center [38, 645] width 55 height 22
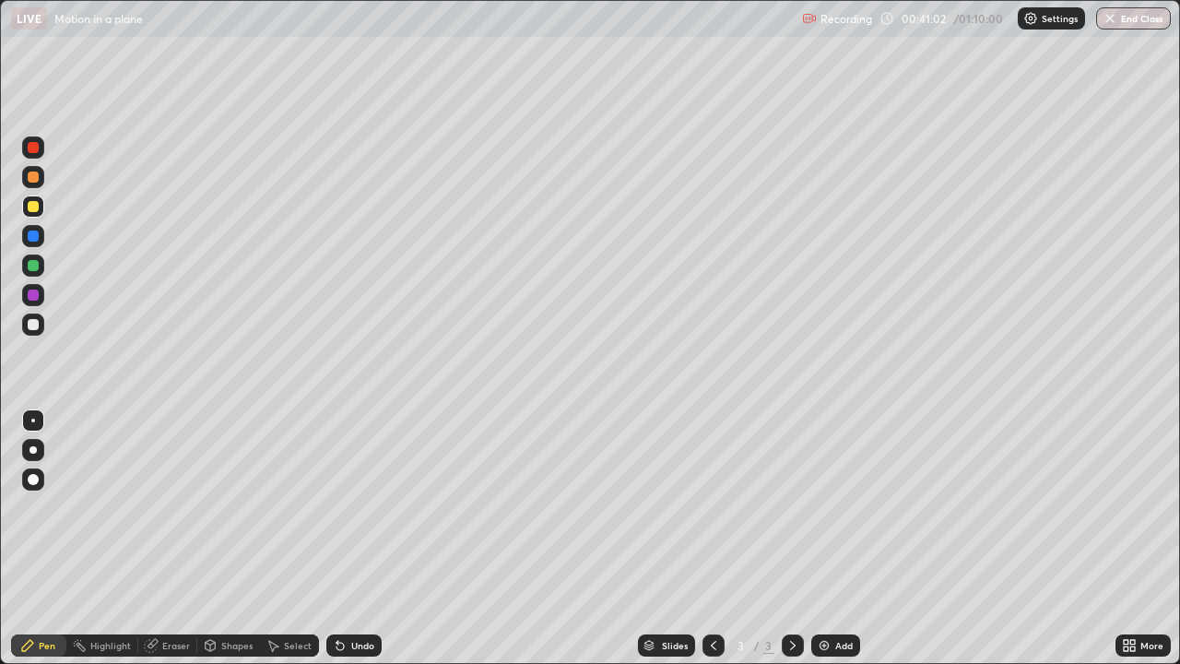
click at [167, 507] on div "Eraser" at bounding box center [176, 645] width 28 height 9
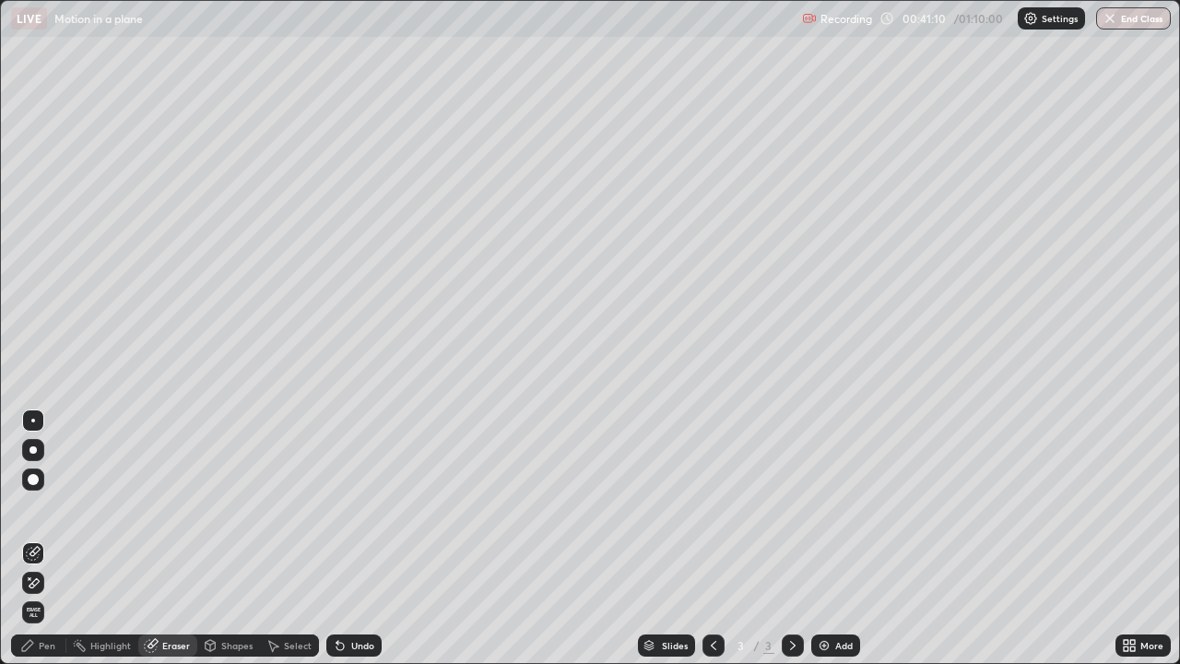
click at [48, 507] on div "Pen" at bounding box center [47, 645] width 17 height 9
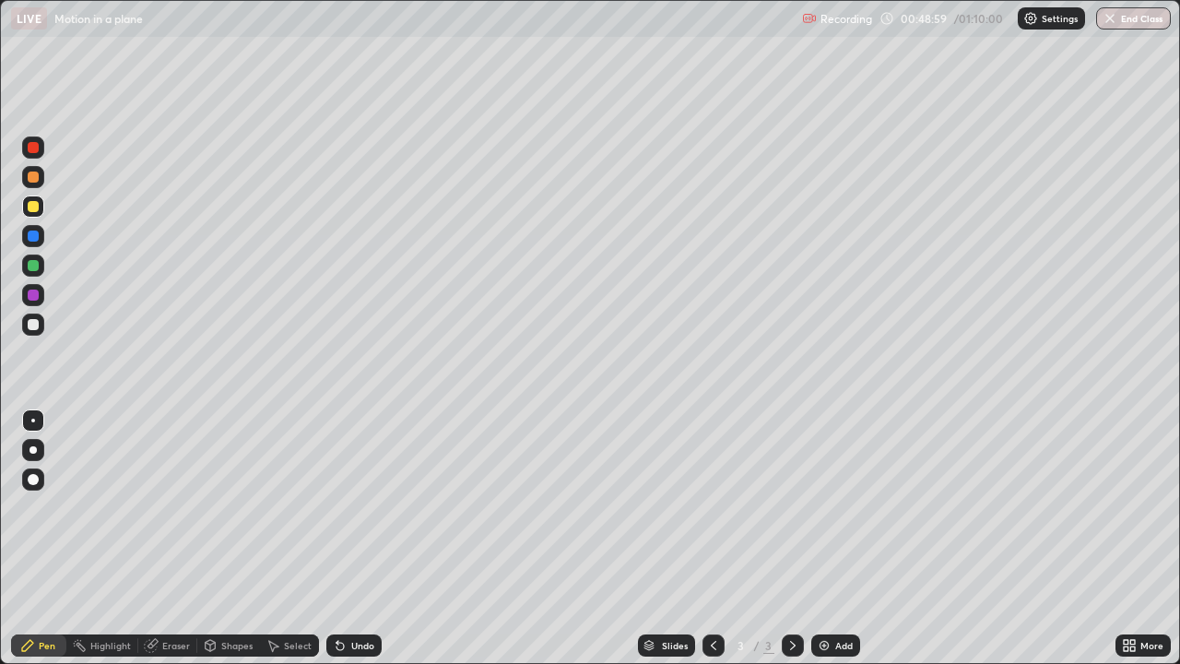
click at [290, 507] on div "Select" at bounding box center [298, 645] width 28 height 9
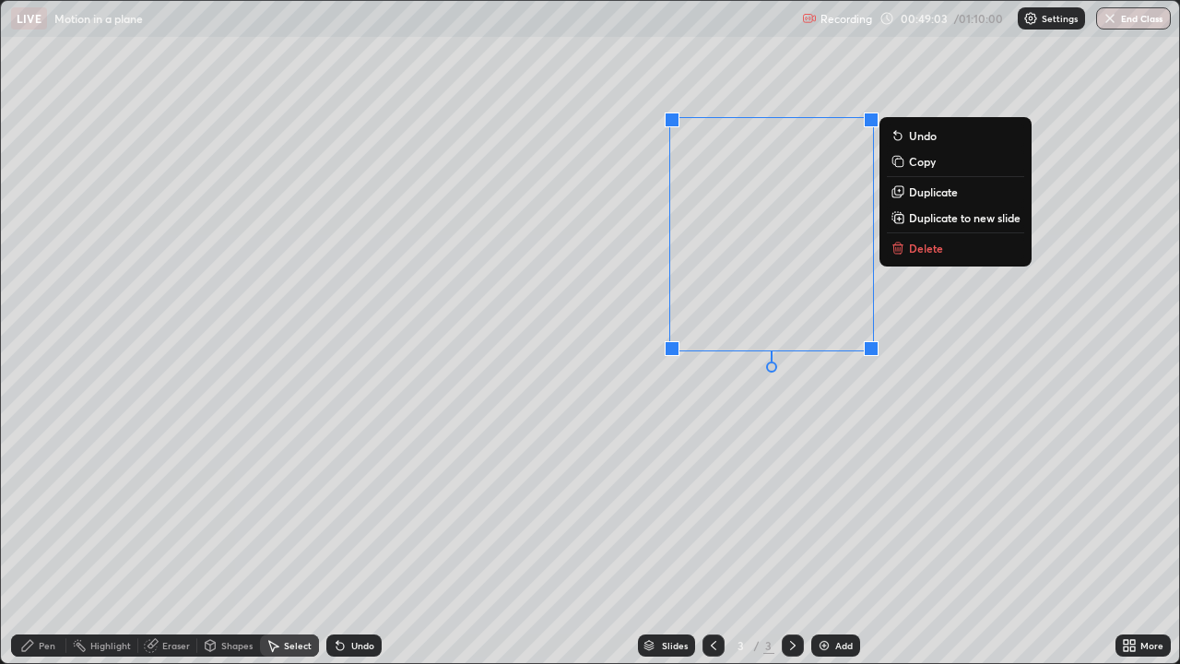
click at [947, 243] on button "Delete" at bounding box center [955, 248] width 137 height 22
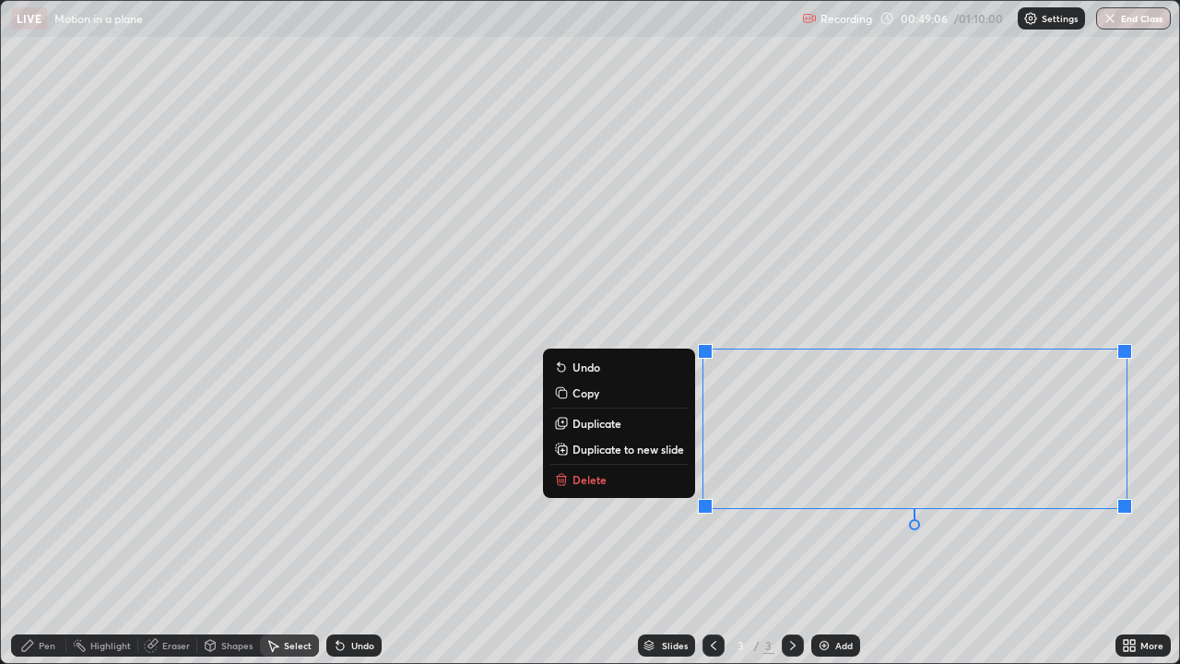
click at [622, 487] on button "Delete" at bounding box center [618, 479] width 137 height 22
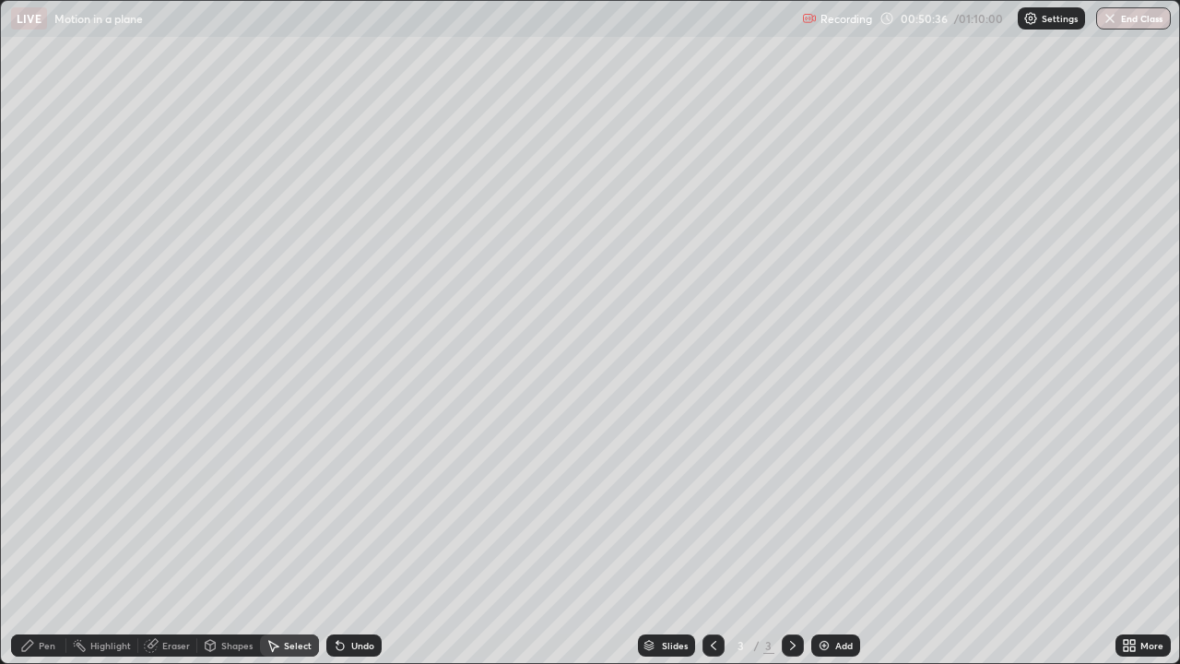
click at [55, 507] on div "Pen" at bounding box center [38, 645] width 55 height 22
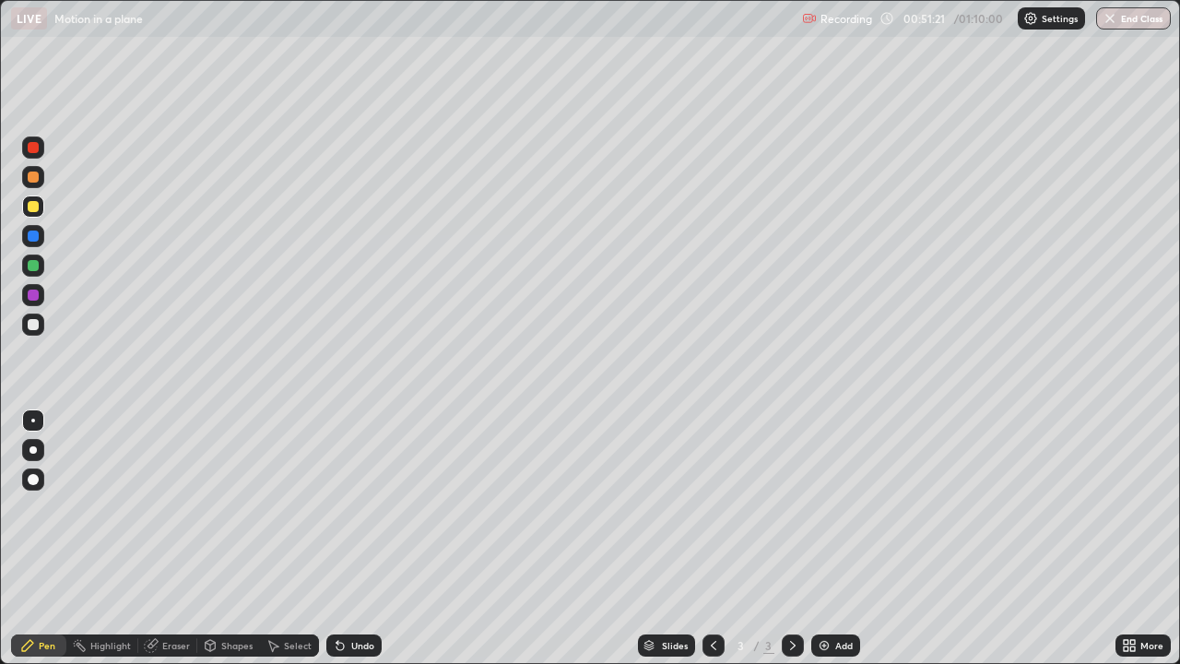
click at [283, 507] on div "Select" at bounding box center [289, 645] width 59 height 22
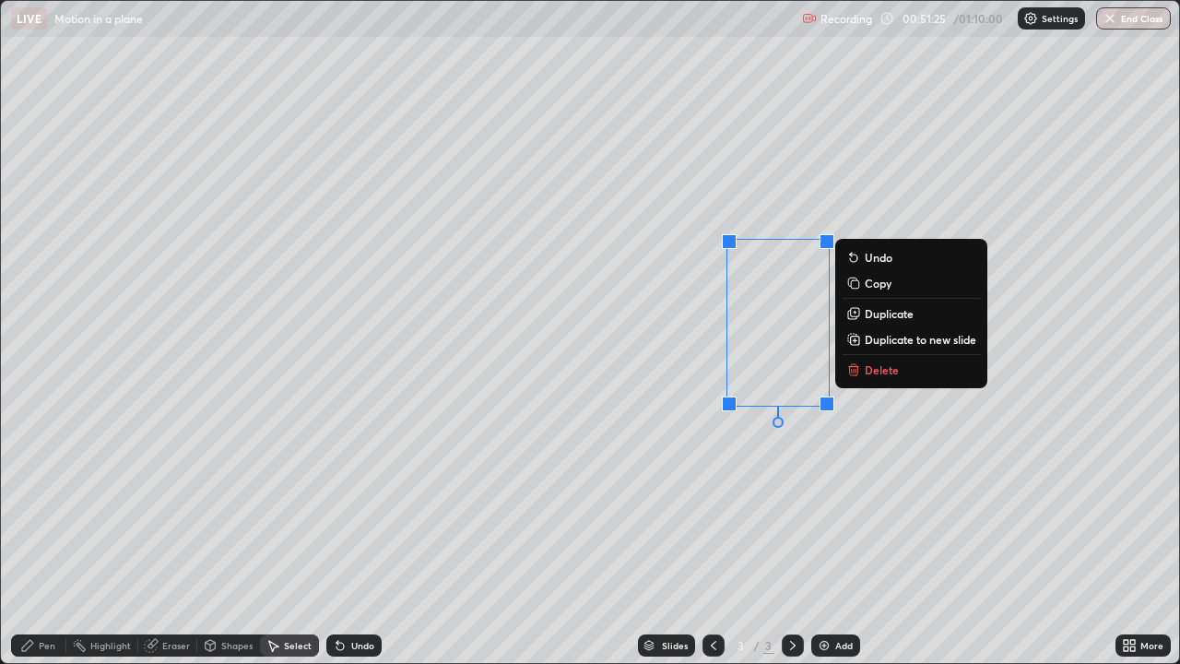
click at [891, 312] on p "Duplicate" at bounding box center [889, 313] width 49 height 15
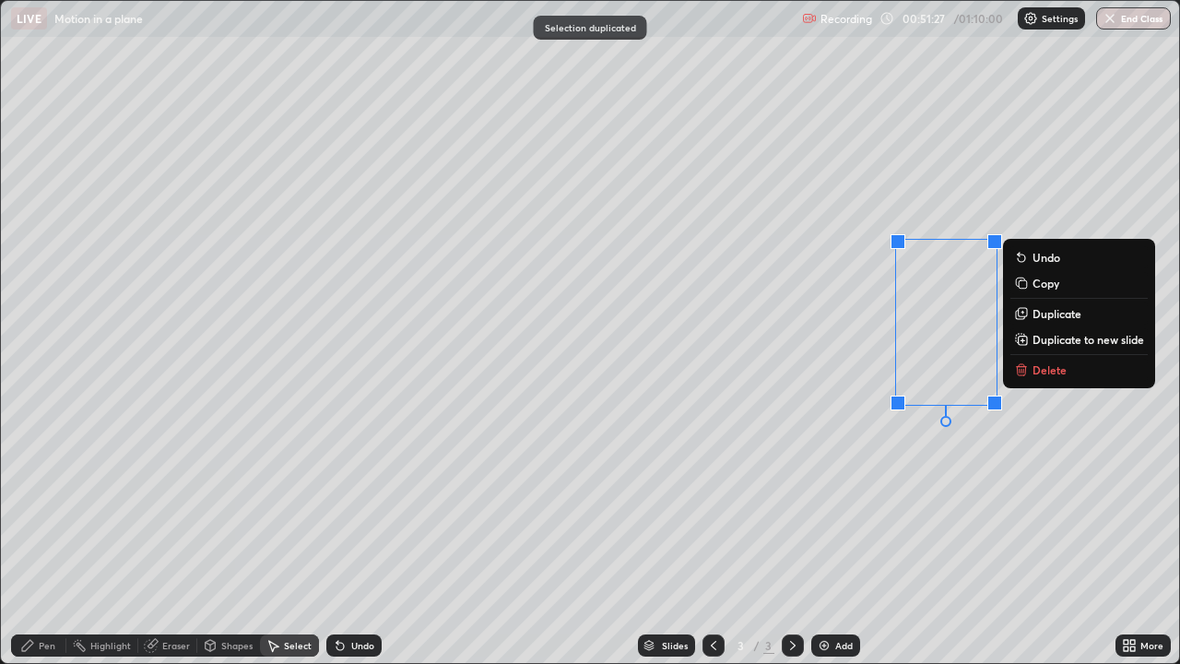
click at [884, 446] on div "0 ° Undo Copy Duplicate Duplicate to new slide Delete" at bounding box center [590, 332] width 1178 height 662
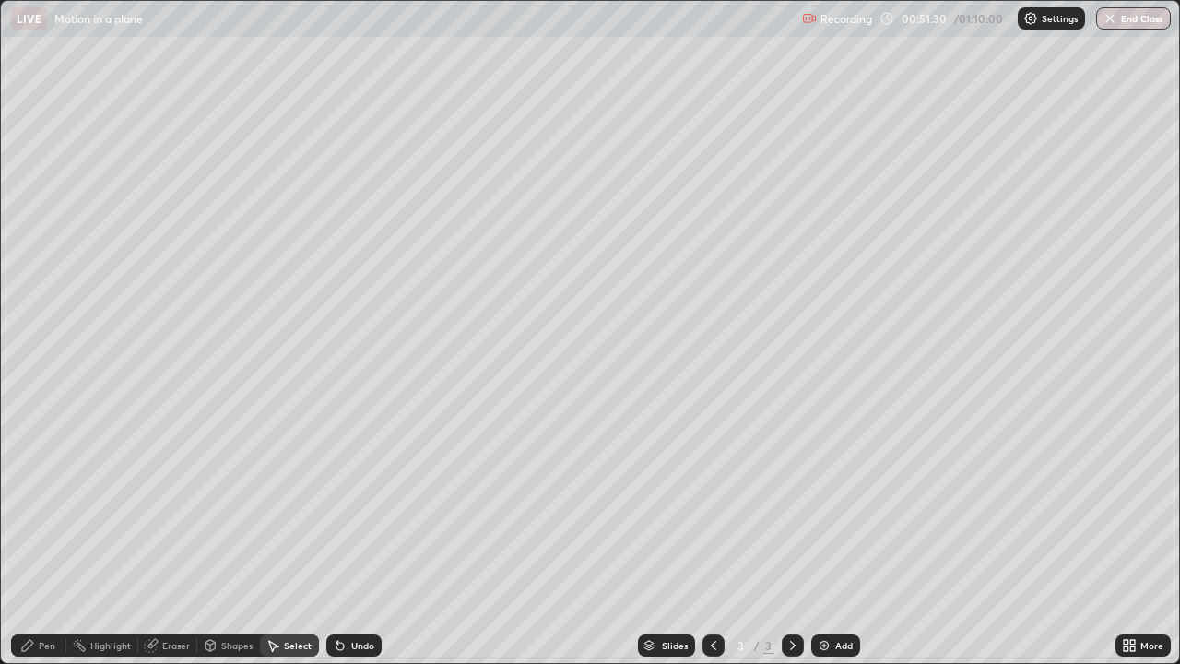
click at [53, 507] on div "Pen" at bounding box center [47, 645] width 17 height 9
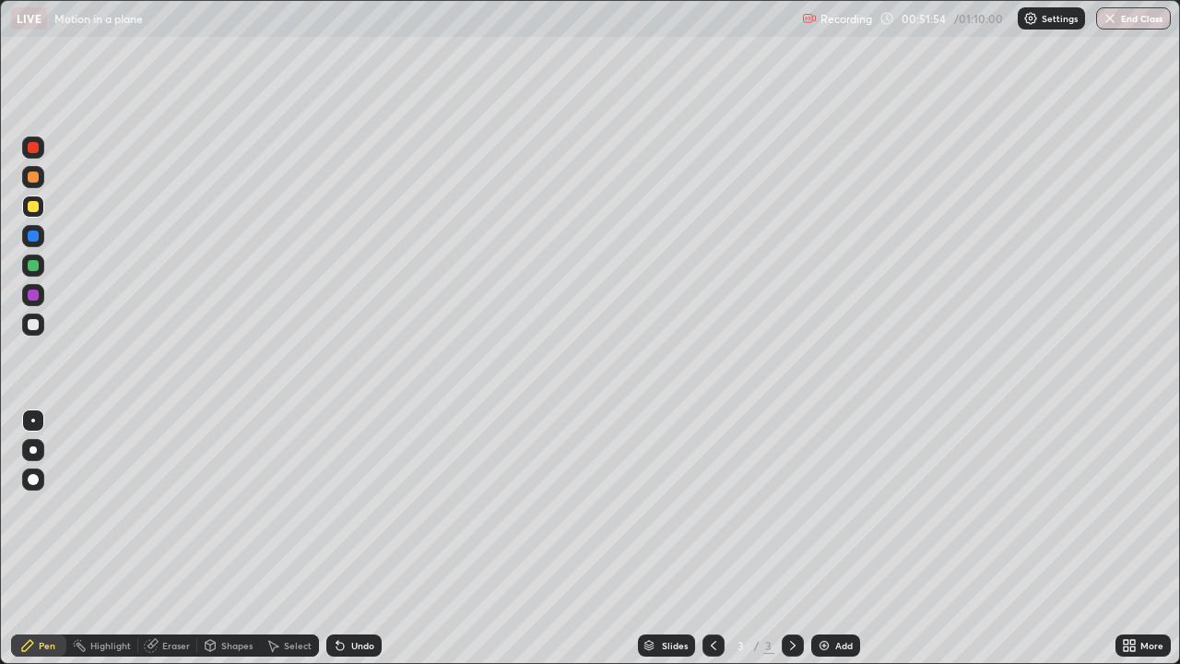
click at [361, 507] on div "Undo" at bounding box center [362, 645] width 23 height 9
click at [358, 507] on div "Undo" at bounding box center [362, 645] width 23 height 9
click at [360, 507] on div "Undo" at bounding box center [362, 645] width 23 height 9
click at [363, 507] on div "Undo" at bounding box center [362, 645] width 23 height 9
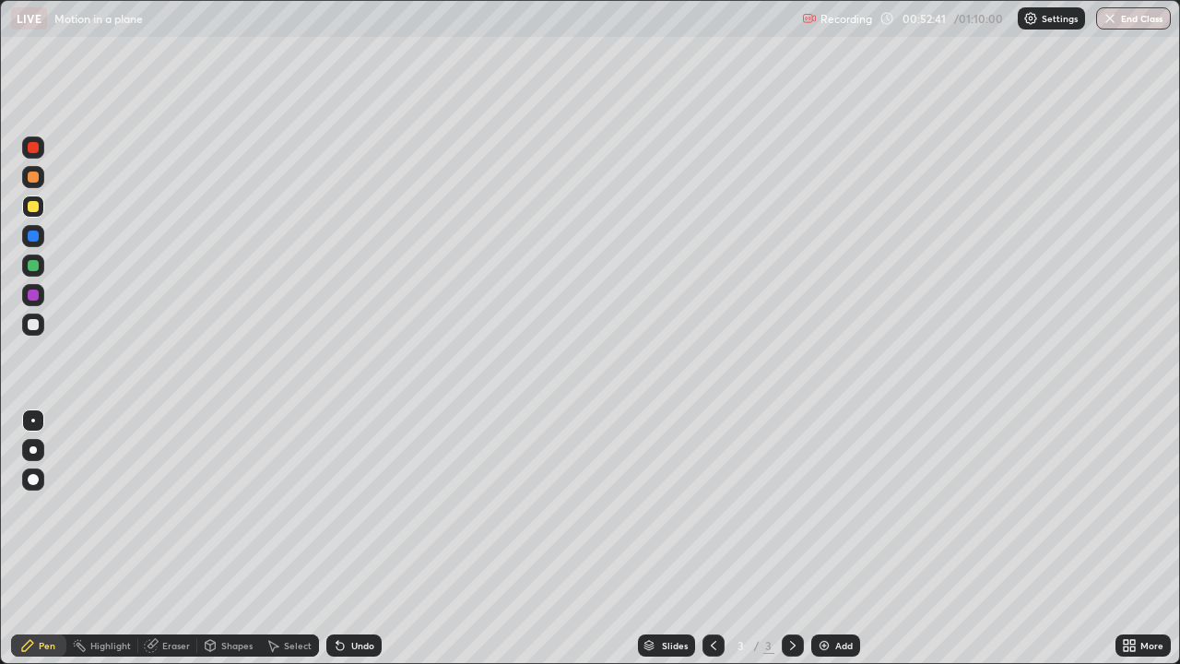
click at [290, 507] on div "Select" at bounding box center [298, 645] width 28 height 9
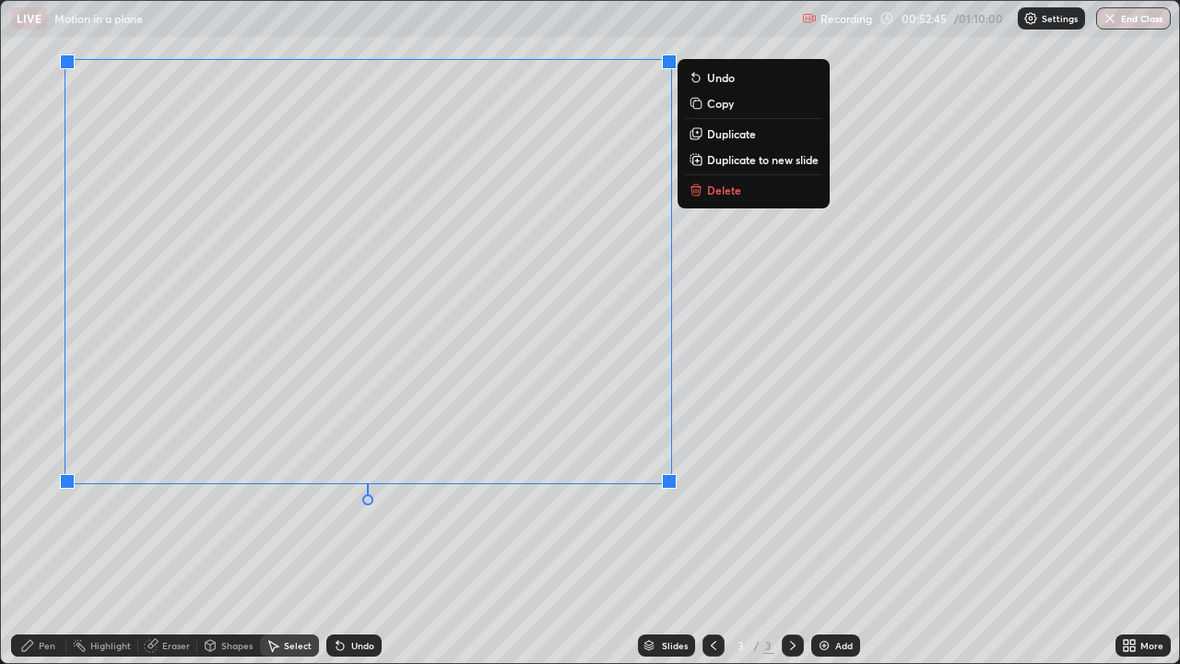
click at [710, 197] on button "Delete" at bounding box center [753, 190] width 137 height 22
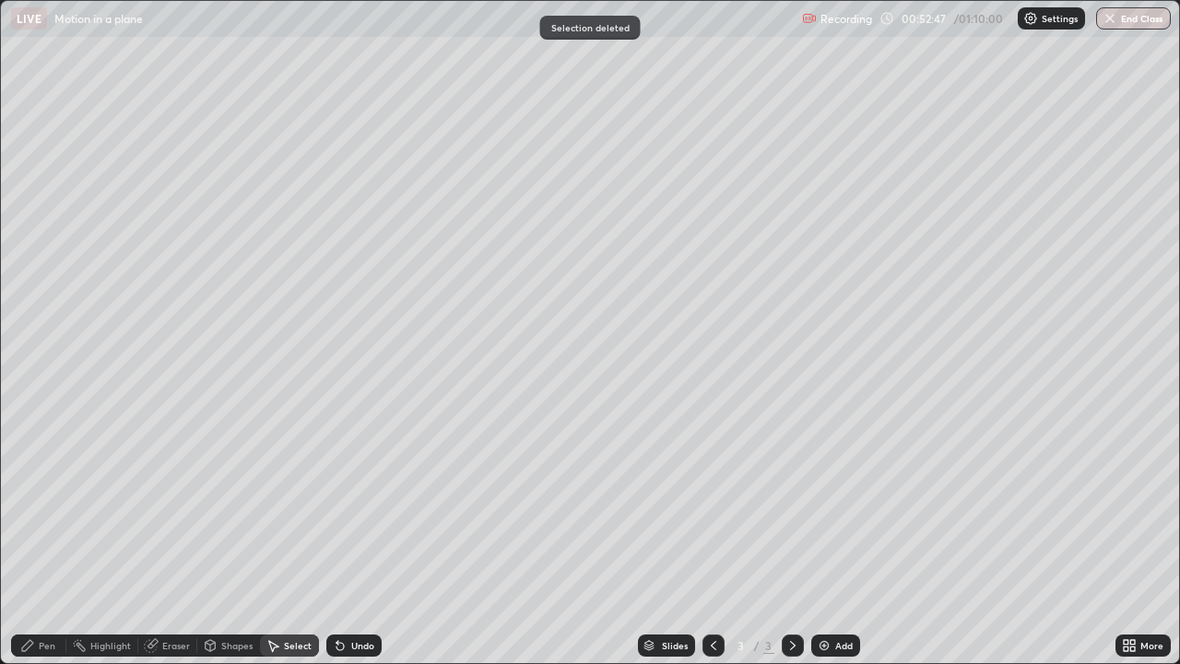
click at [43, 507] on div "Pen" at bounding box center [47, 645] width 17 height 9
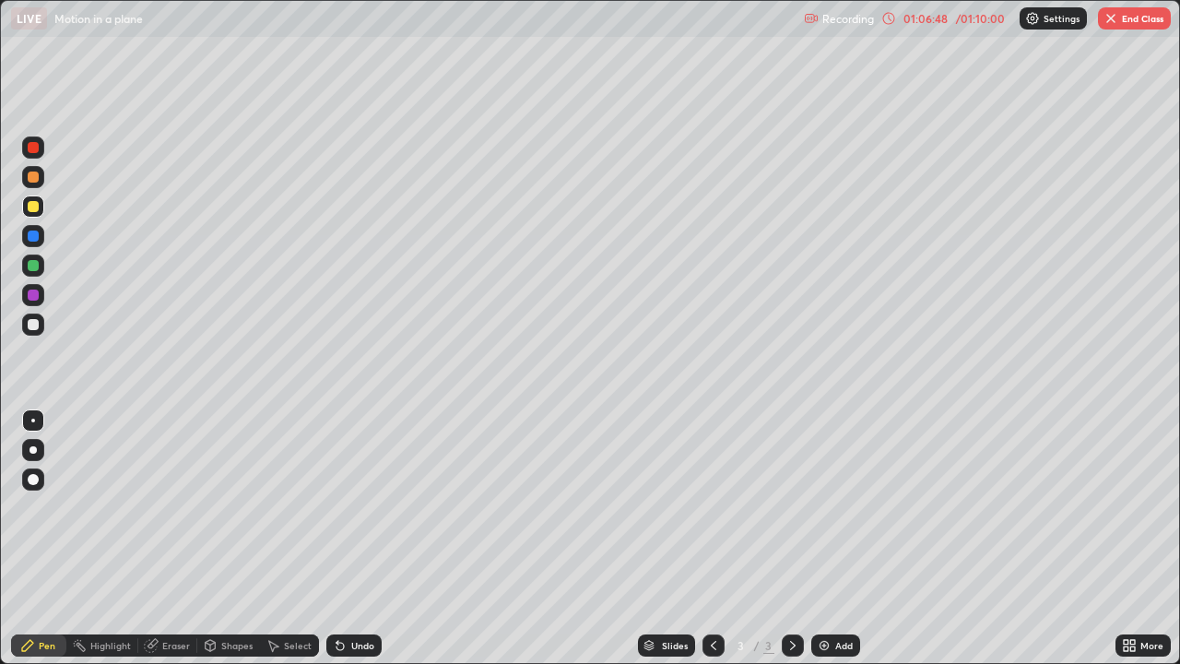
click at [1135, 16] on button "End Class" at bounding box center [1134, 18] width 73 height 22
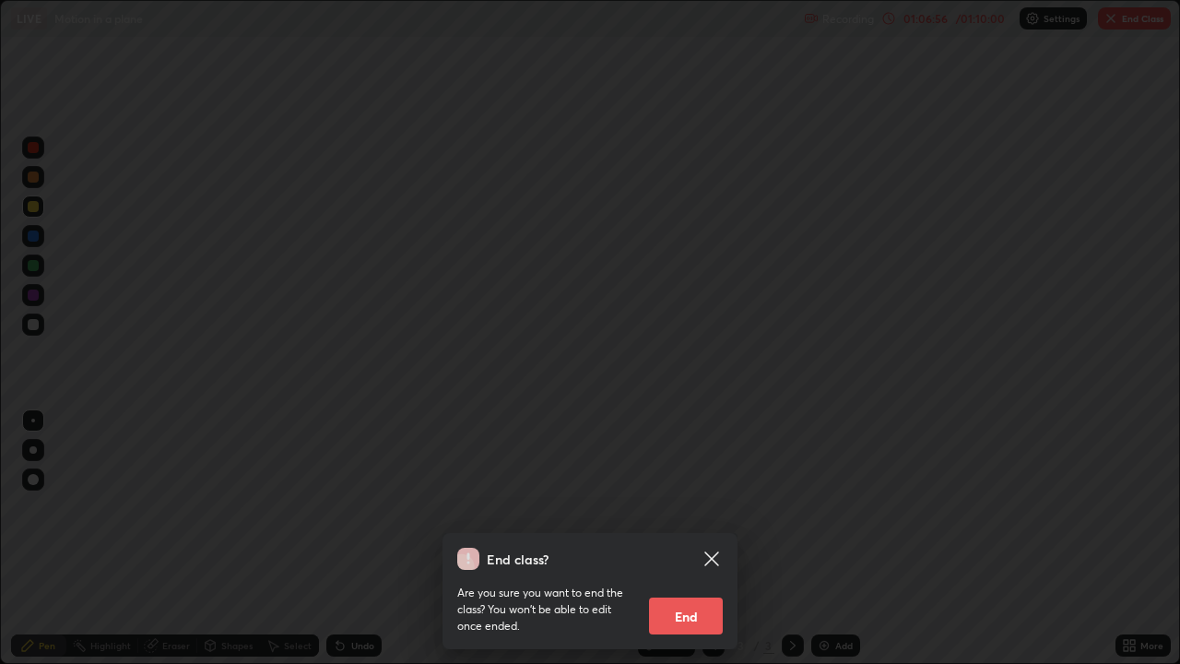
click at [701, 507] on button "End" at bounding box center [686, 615] width 74 height 37
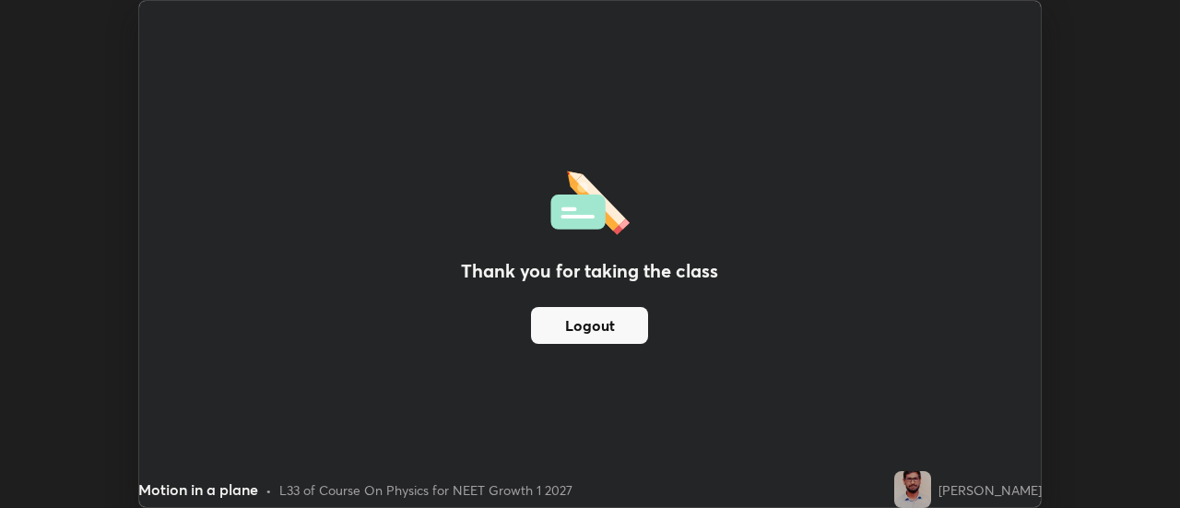
scroll to position [91672, 91000]
